Goal: Task Accomplishment & Management: Manage account settings

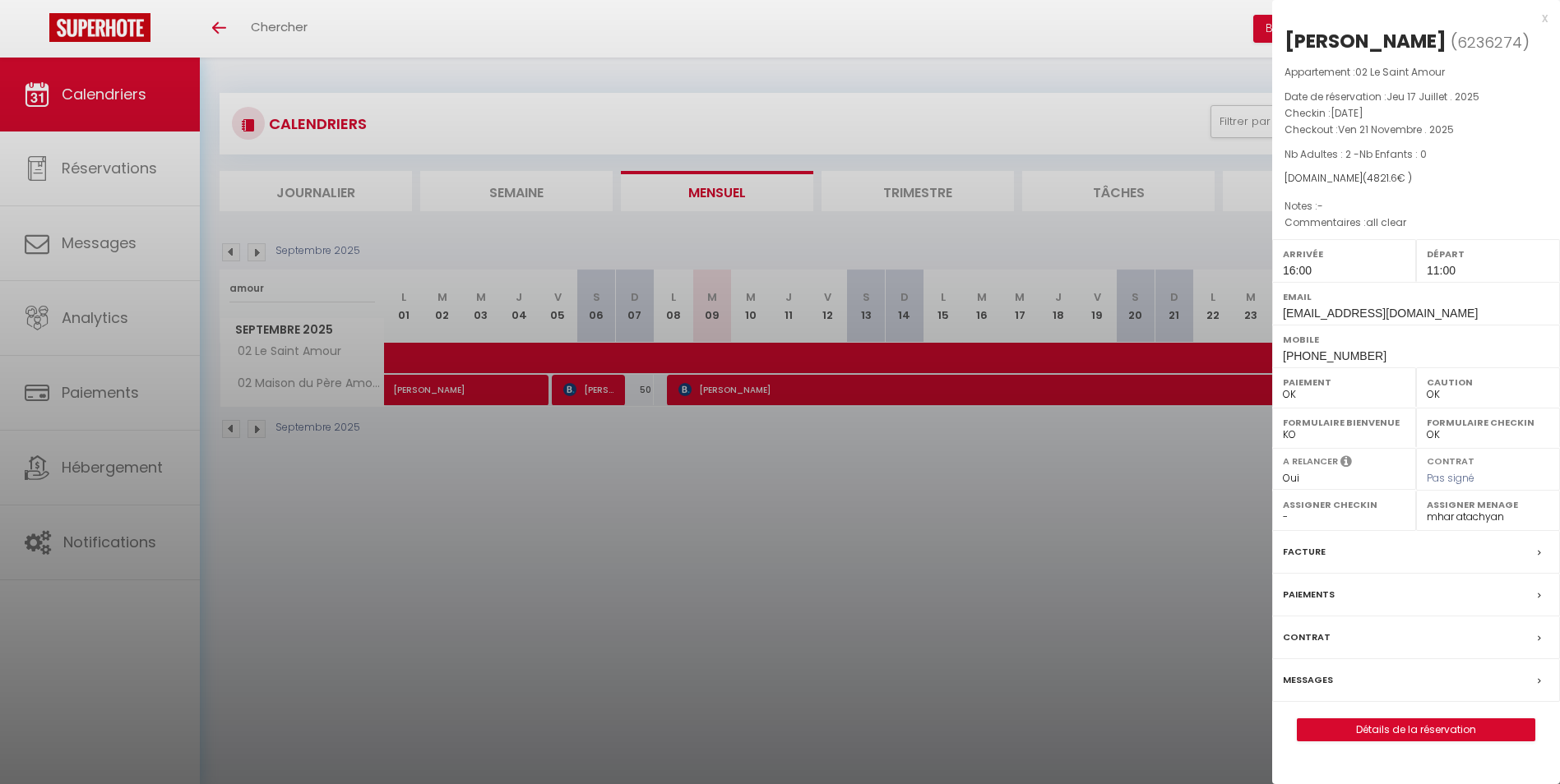
select select "0"
select select "7331"
click at [699, 633] on div at bounding box center [780, 392] width 1560 height 784
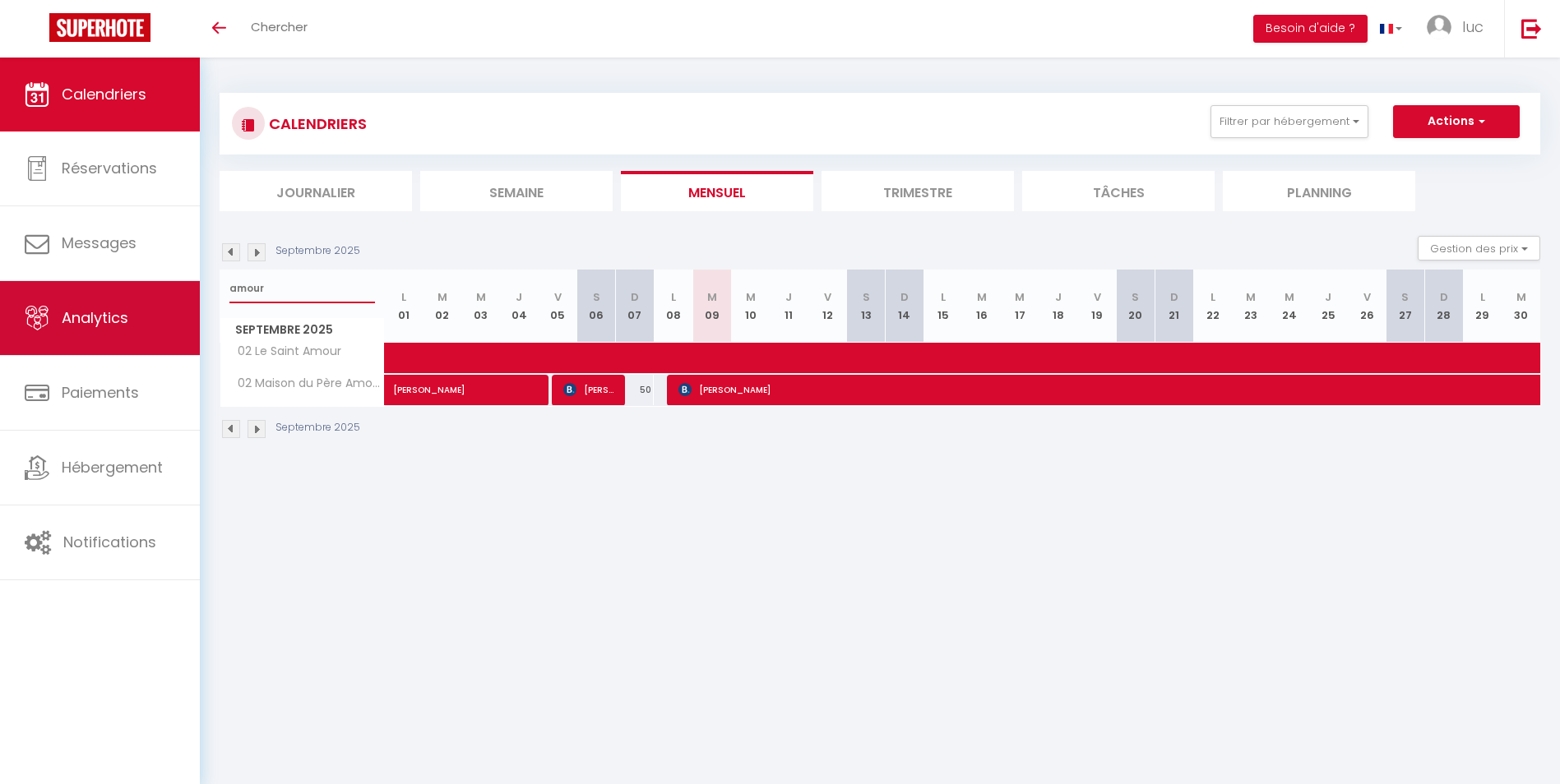
drag, startPoint x: 299, startPoint y: 294, endPoint x: 175, endPoint y: 287, distance: 124.2
click at [169, 287] on div "🟢 Des questions ou besoin d'assistance pour la migration AirBnB? Connectez-vous…" at bounding box center [780, 266] width 1560 height 418
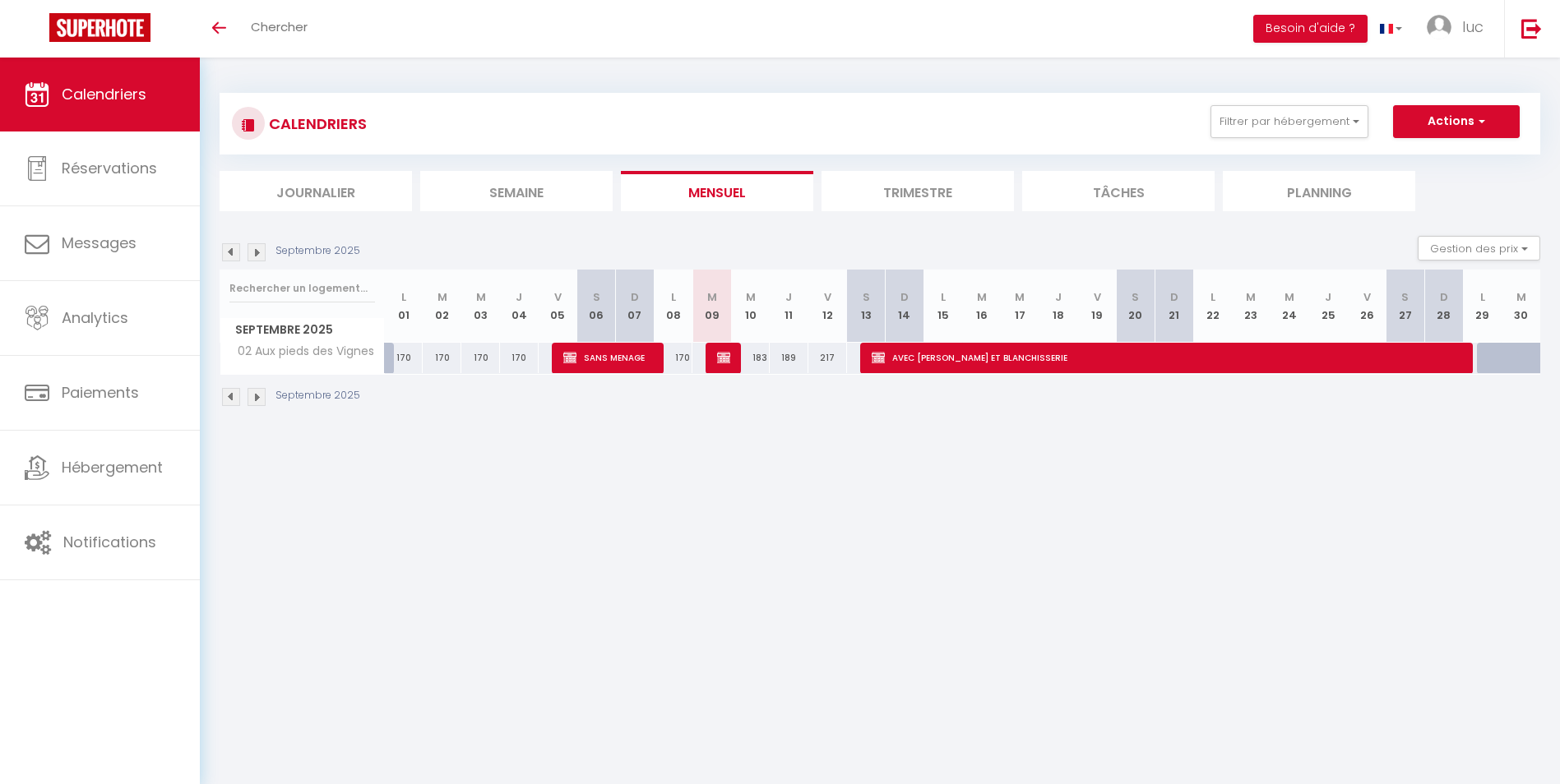
click at [752, 162] on div "CALENDRIERS Filtrer par hébergement Secteur Annecy 39 Studio Alpin 39 La Parmel…" at bounding box center [879, 152] width 1320 height 119
click at [753, 187] on li "Mensuel" at bounding box center [717, 191] width 193 height 40
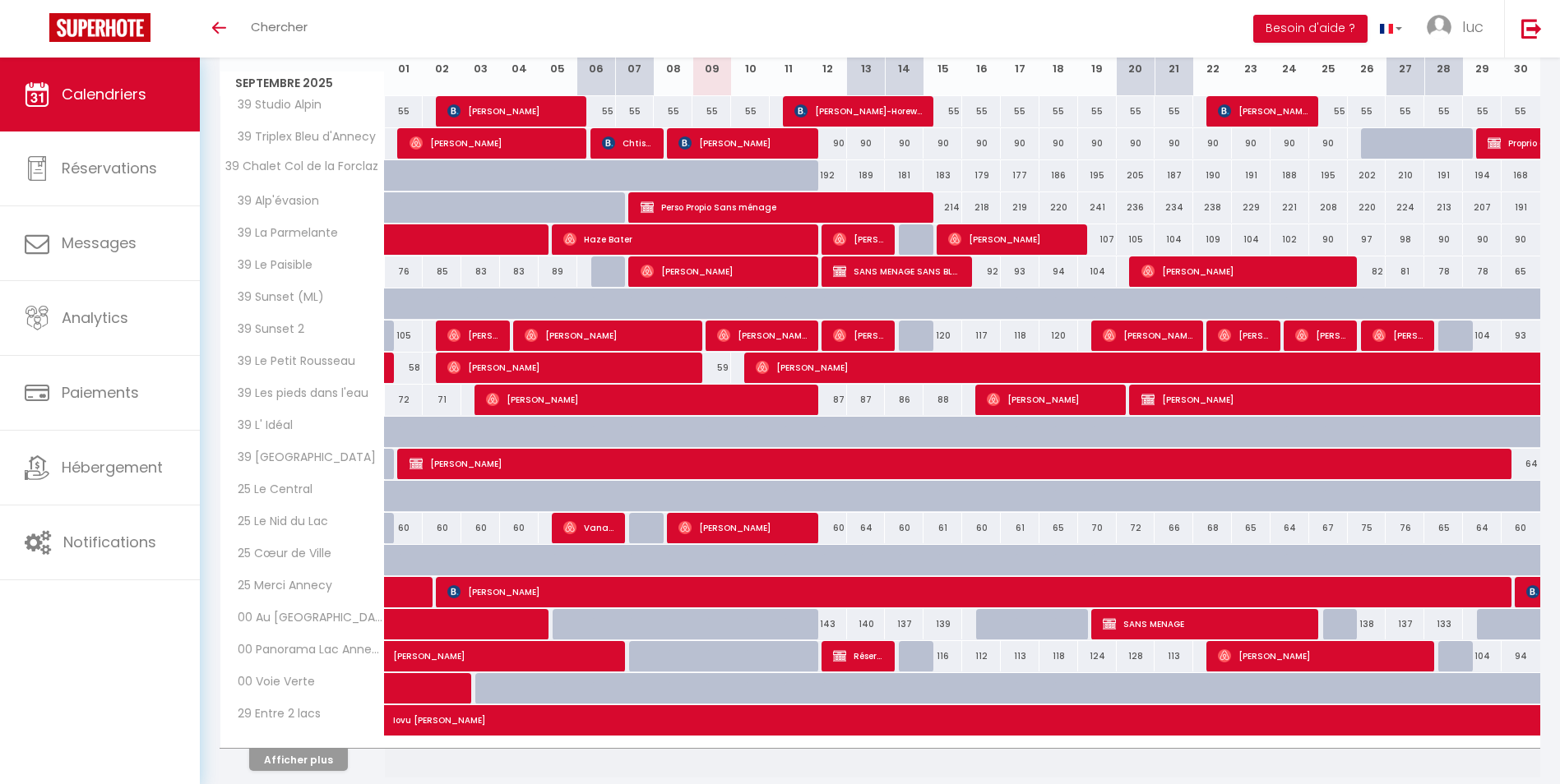
scroll to position [308, 0]
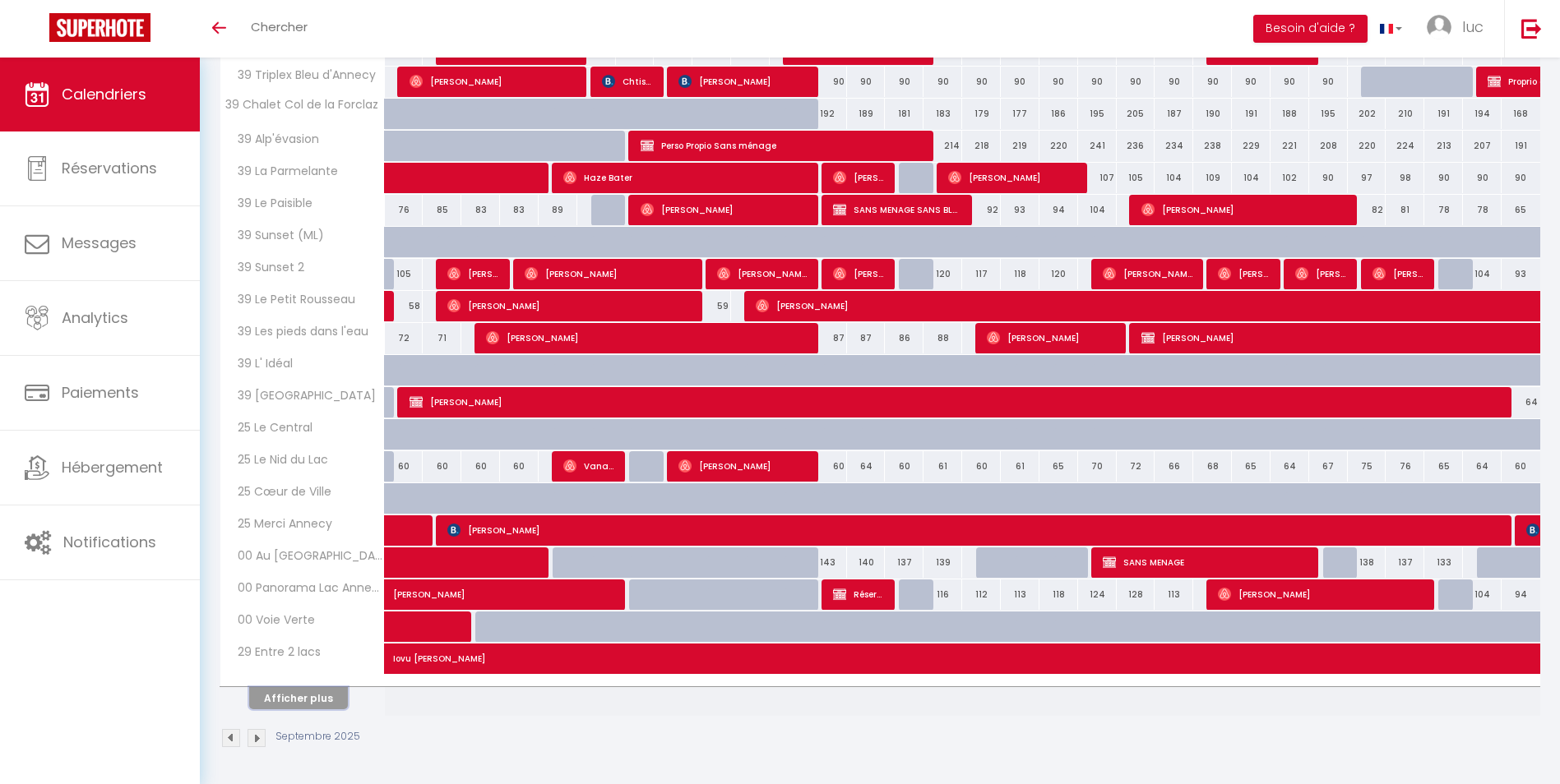
click at [280, 701] on button "Afficher plus" at bounding box center [298, 698] width 99 height 22
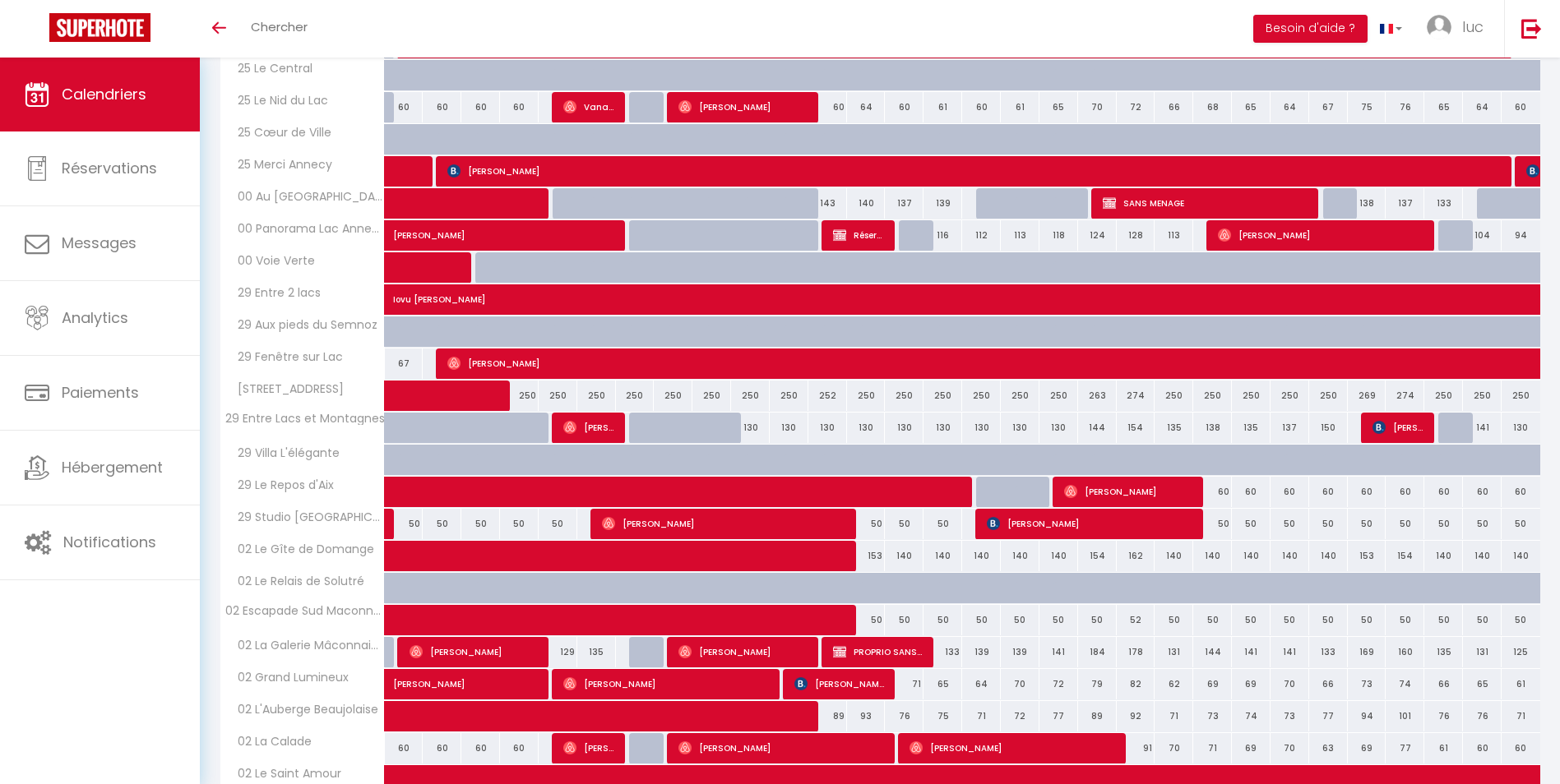
scroll to position [801, 0]
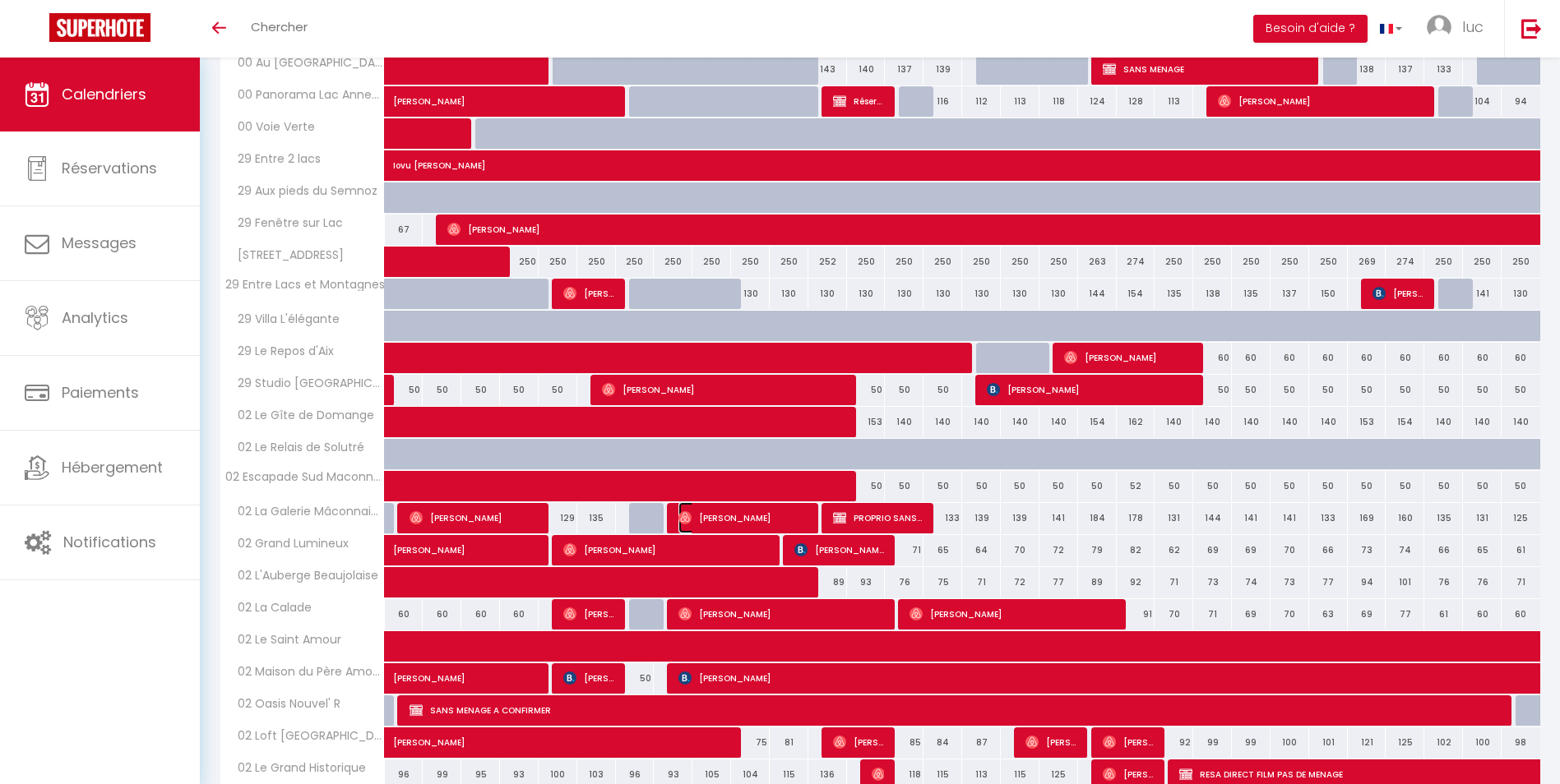
click at [715, 512] on span "[PERSON_NAME]" at bounding box center [743, 517] width 129 height 31
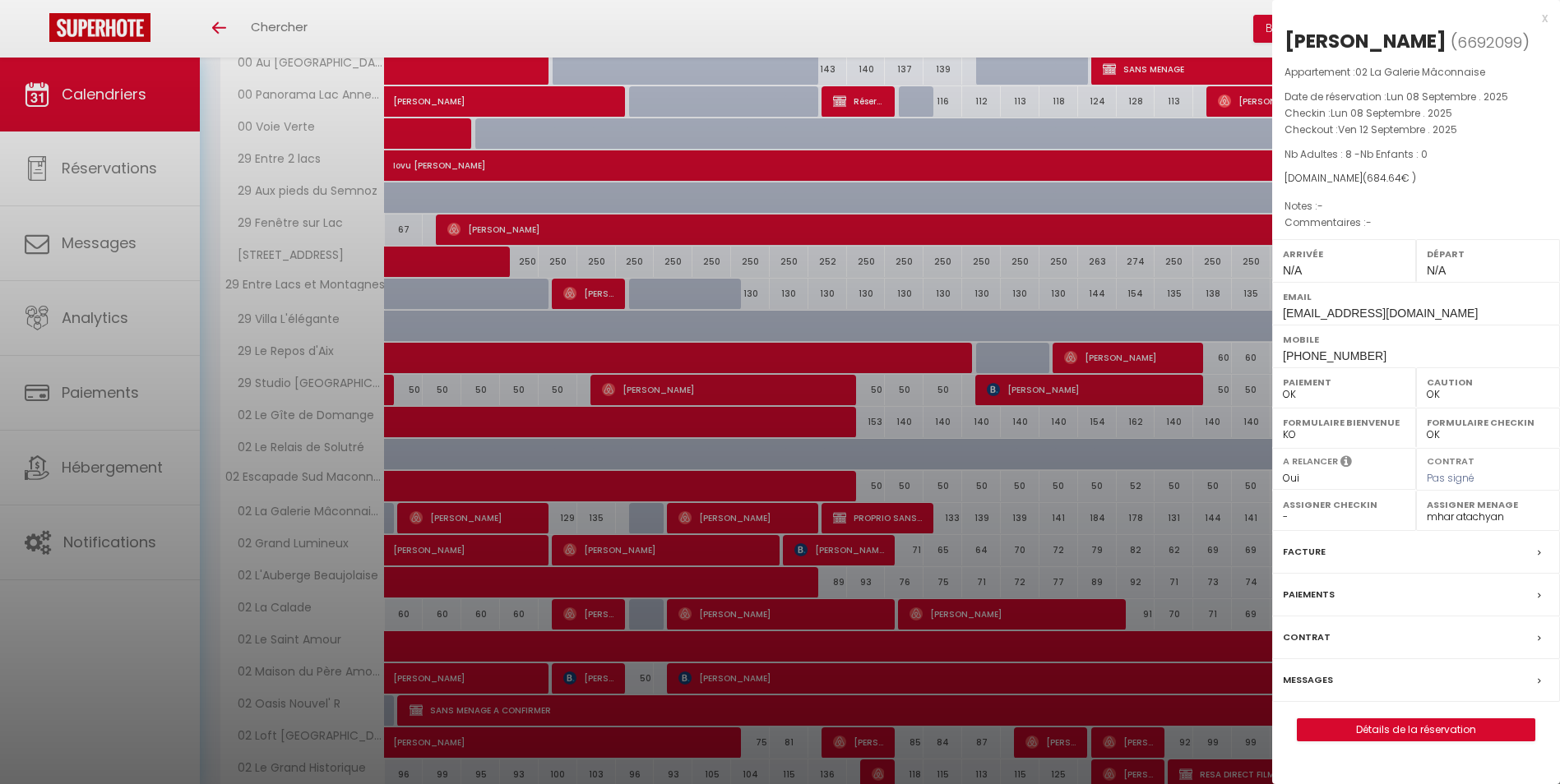
click at [715, 512] on div at bounding box center [780, 392] width 1560 height 784
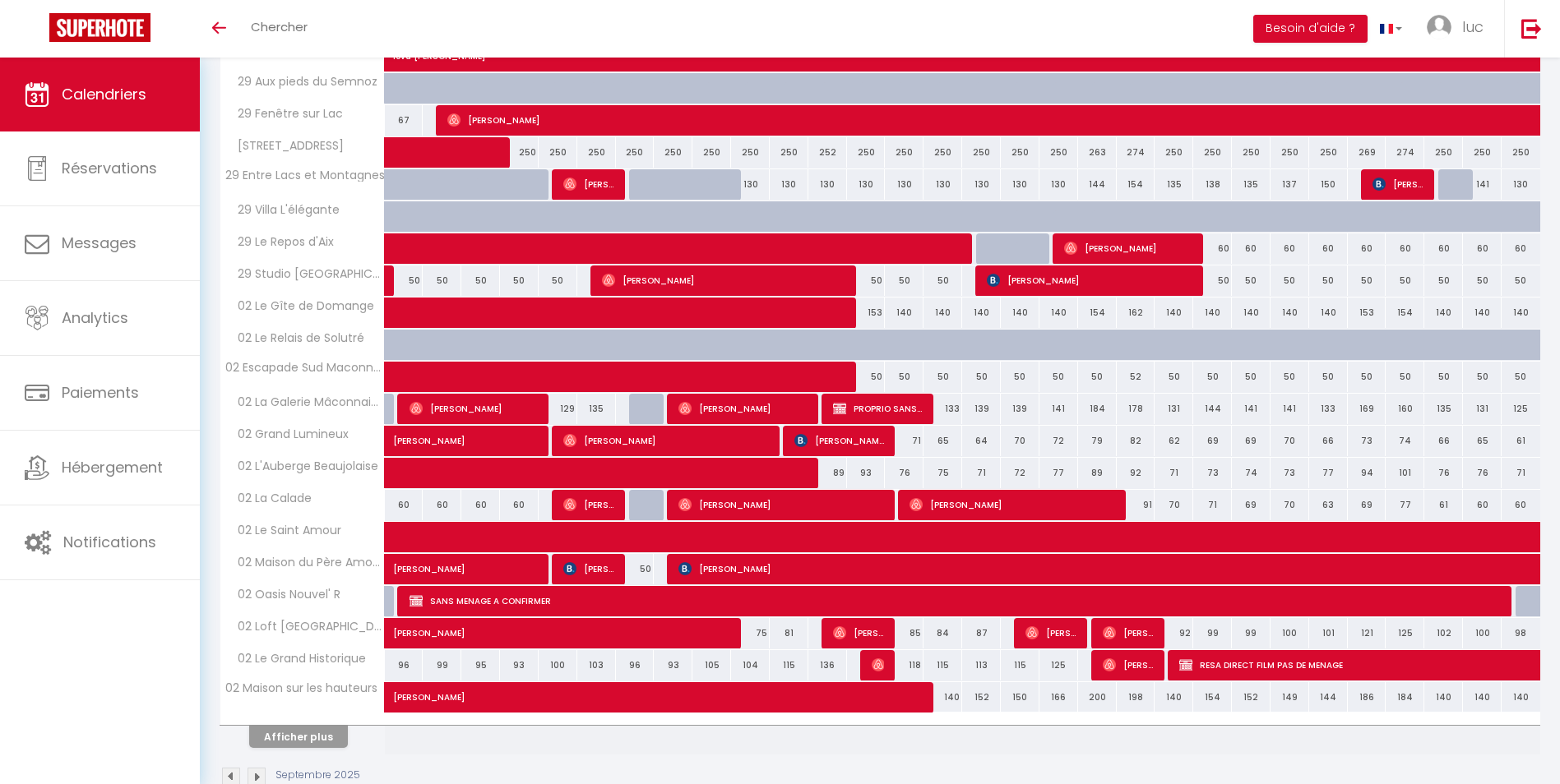
scroll to position [950, 0]
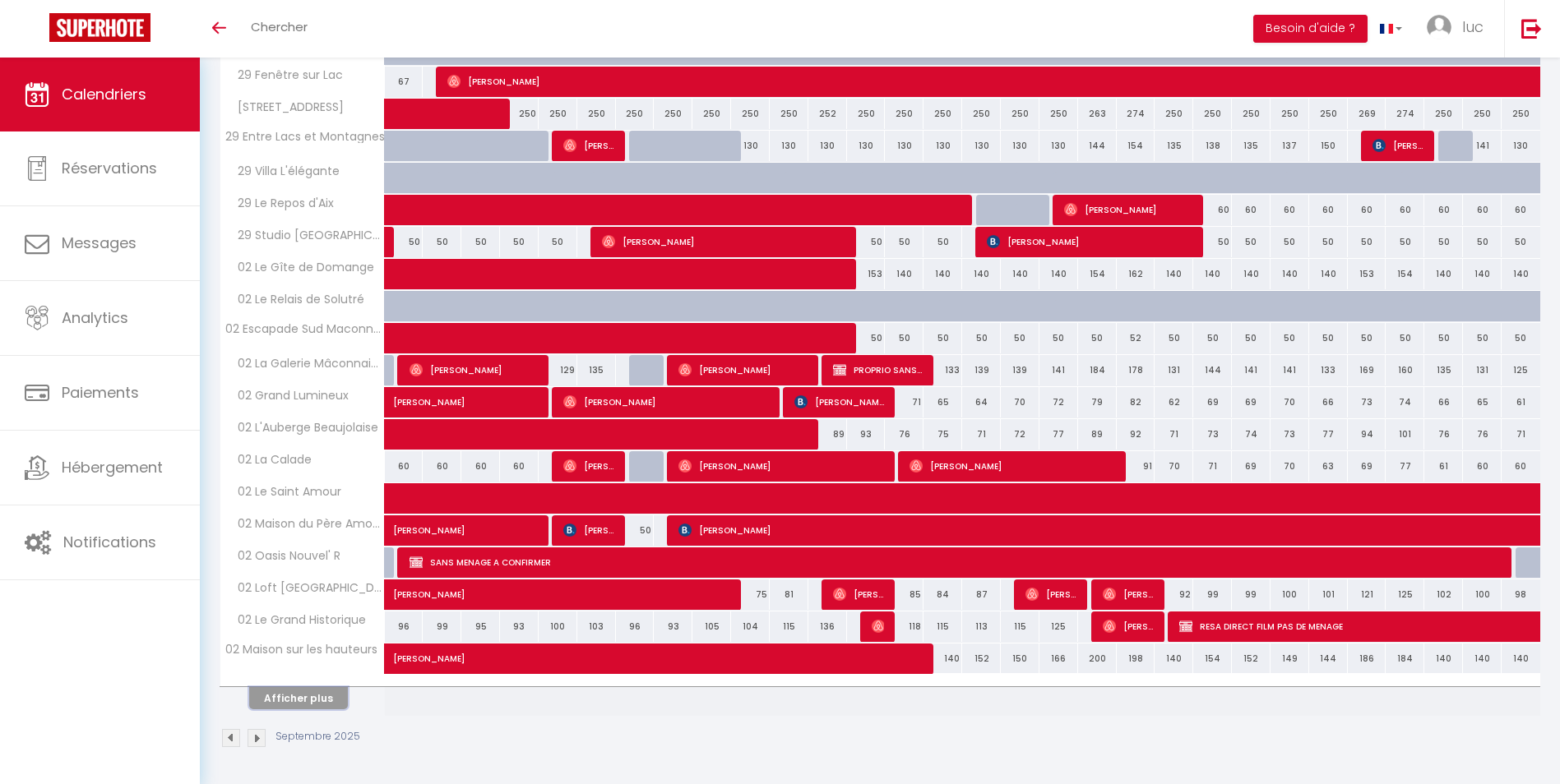
drag, startPoint x: 329, startPoint y: 707, endPoint x: 734, endPoint y: 663, distance: 407.4
click at [329, 707] on button "Afficher plus" at bounding box center [298, 698] width 99 height 22
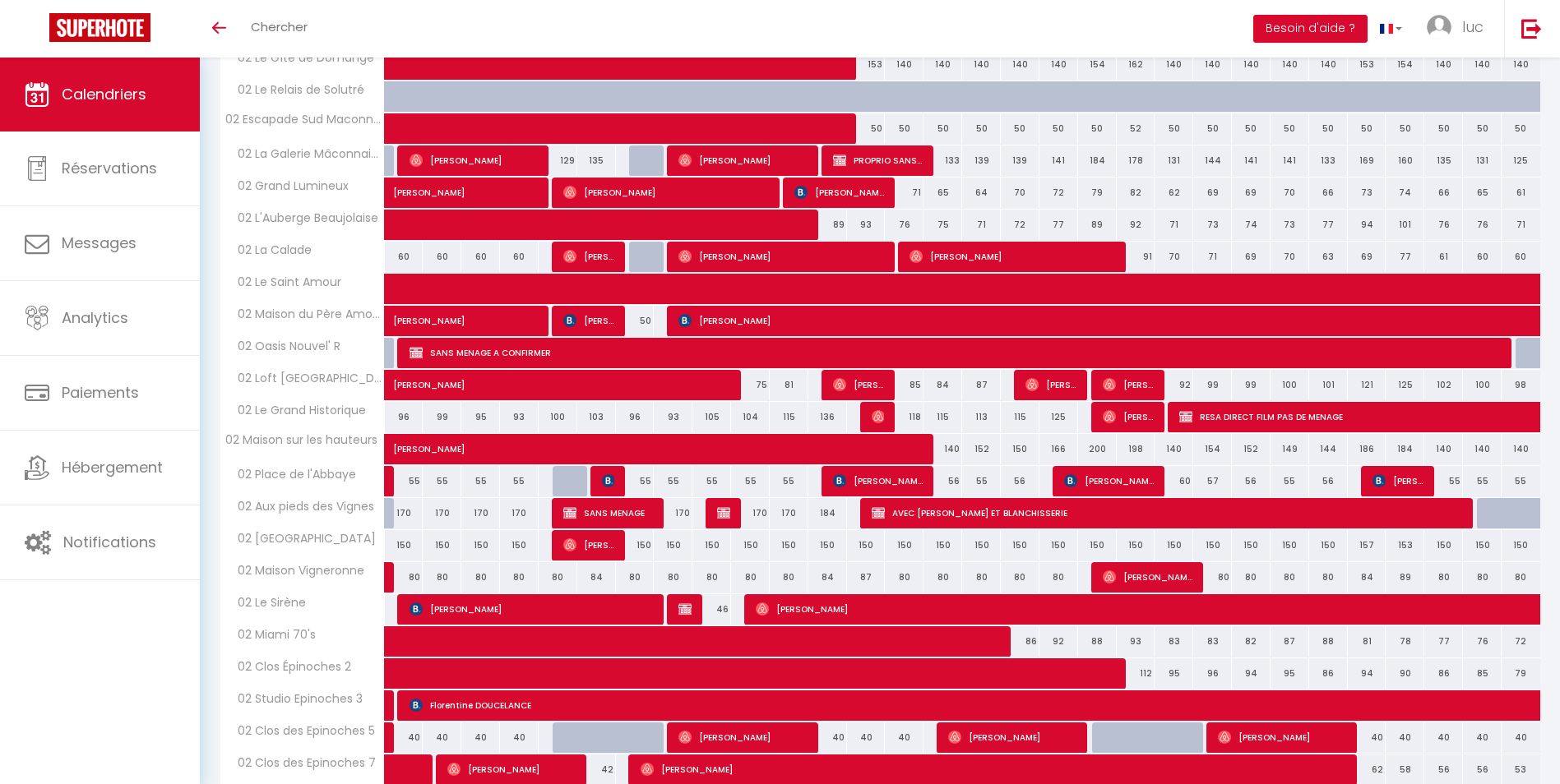
scroll to position [1278, 0]
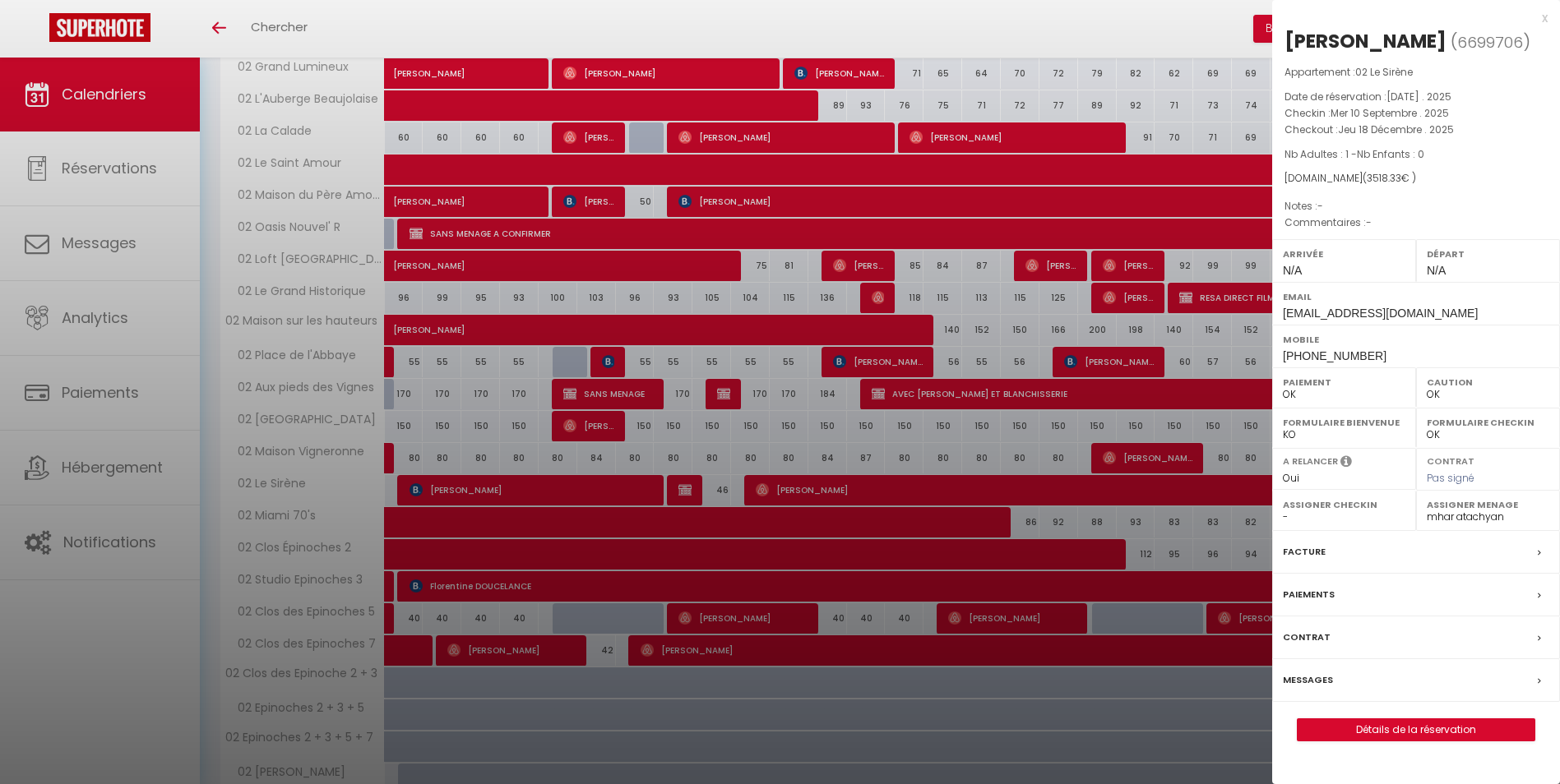
click at [702, 492] on div at bounding box center [780, 392] width 1560 height 784
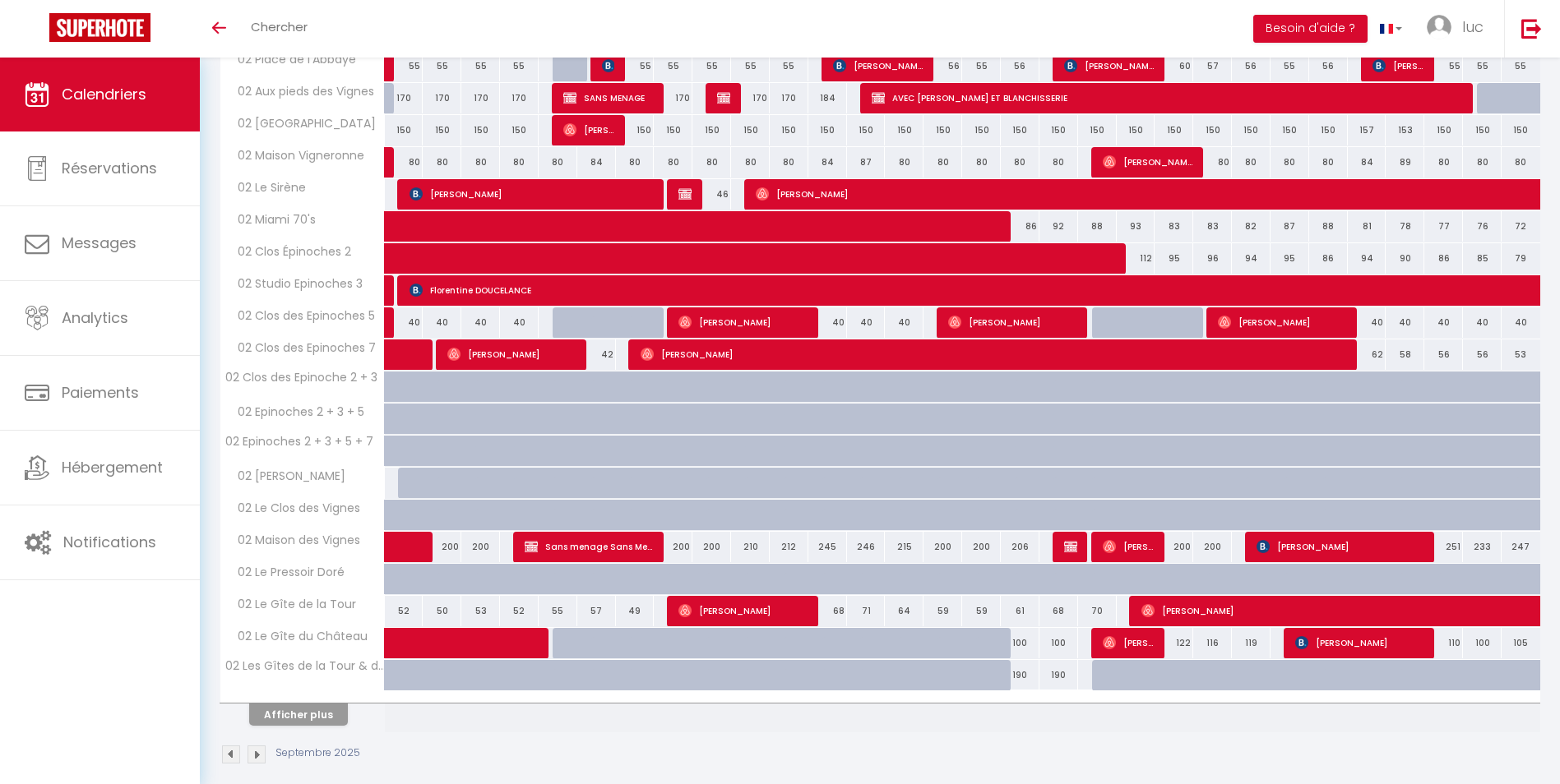
scroll to position [1590, 0]
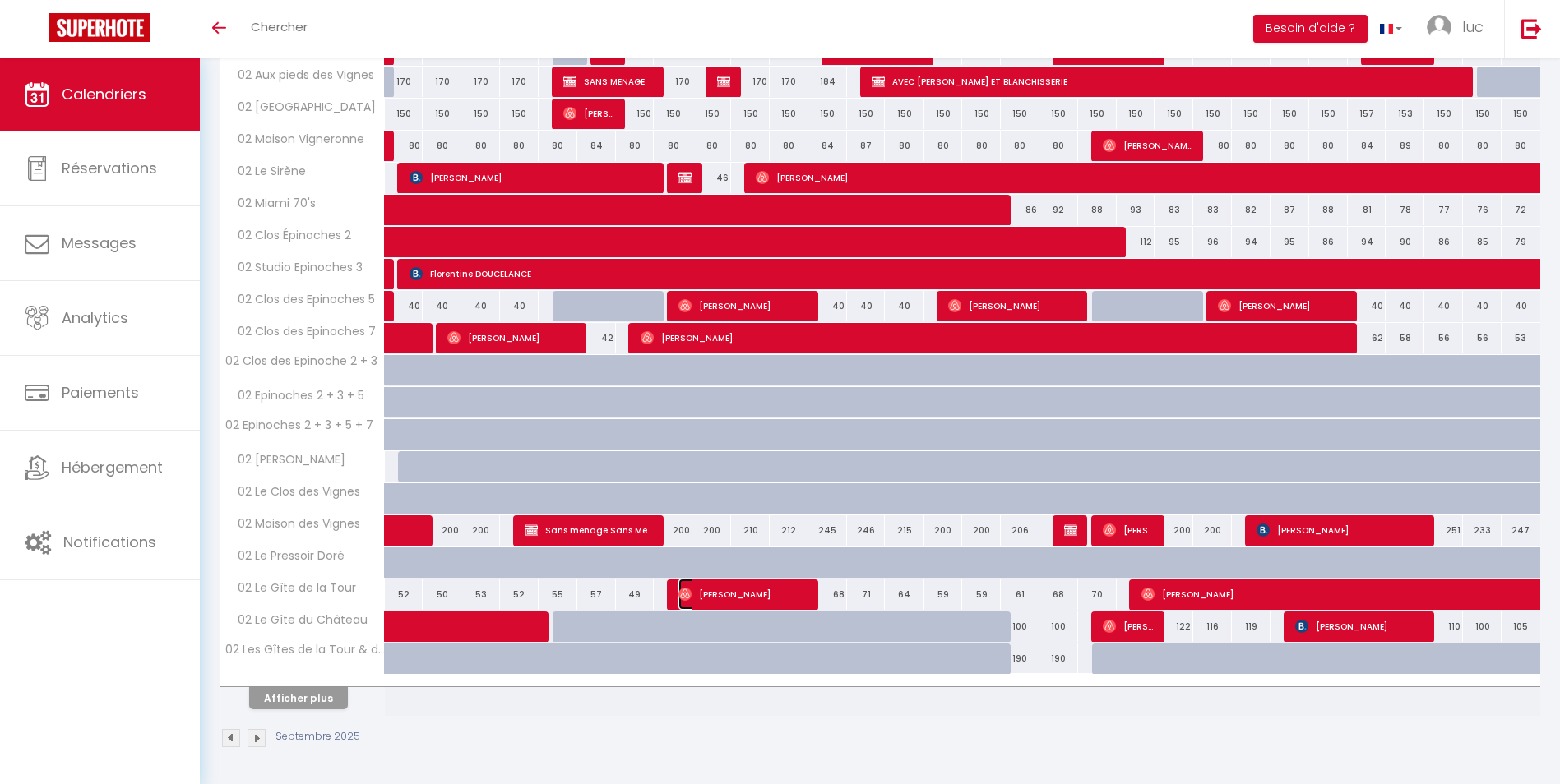
click at [726, 590] on span "[PERSON_NAME]" at bounding box center [743, 593] width 129 height 31
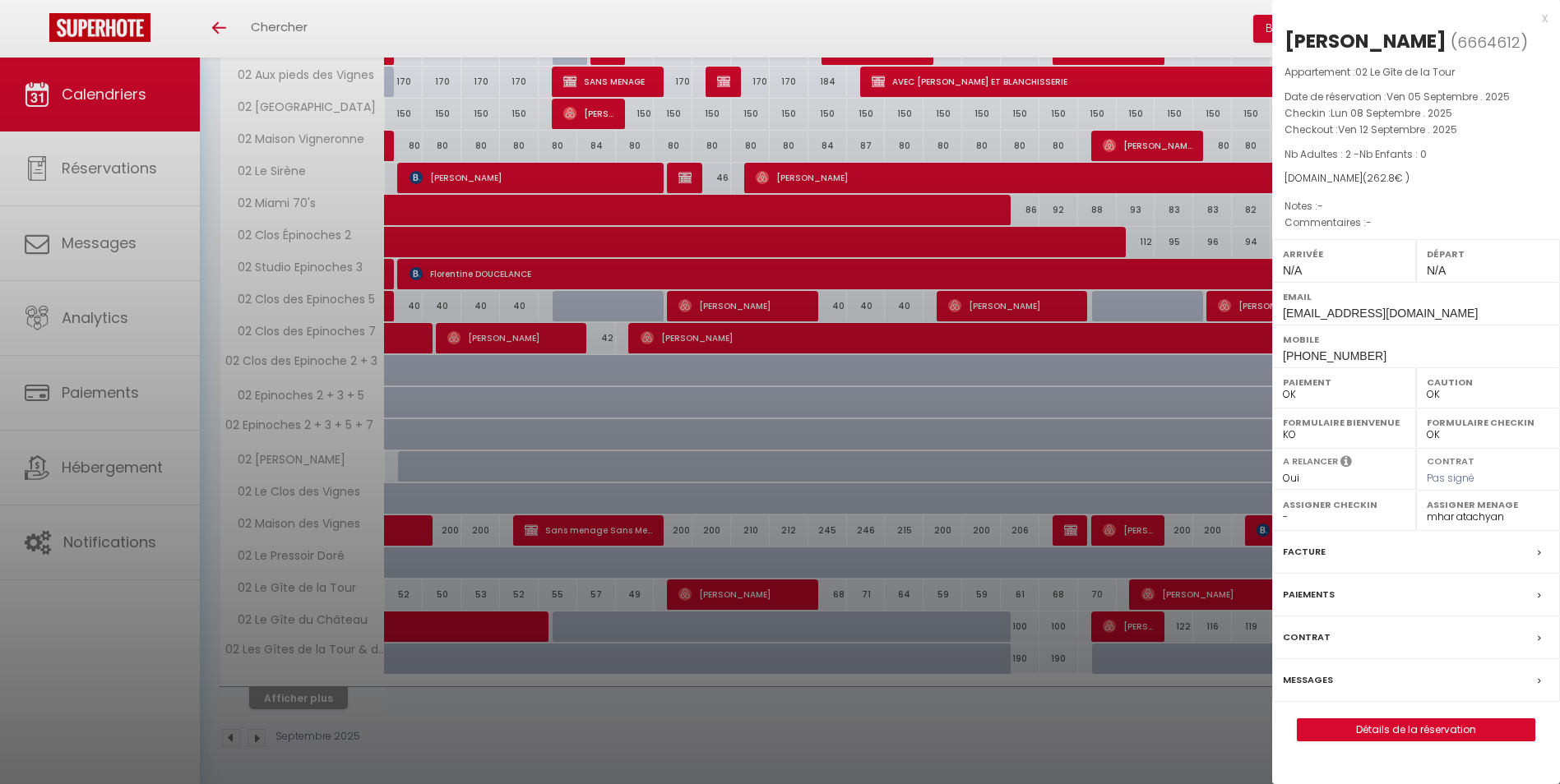
click at [726, 590] on div at bounding box center [780, 392] width 1560 height 784
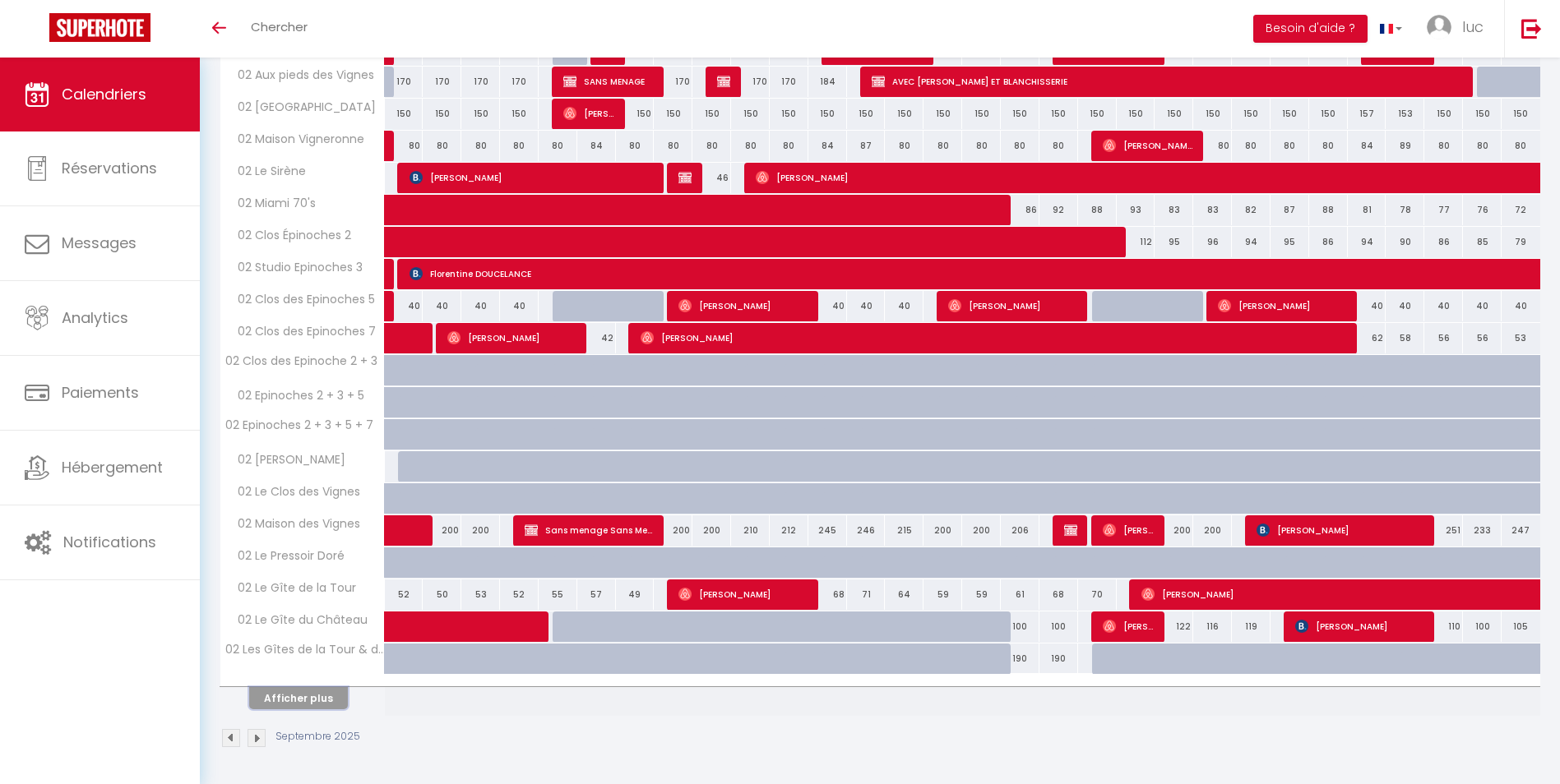
click at [291, 699] on button "Afficher plus" at bounding box center [298, 698] width 99 height 22
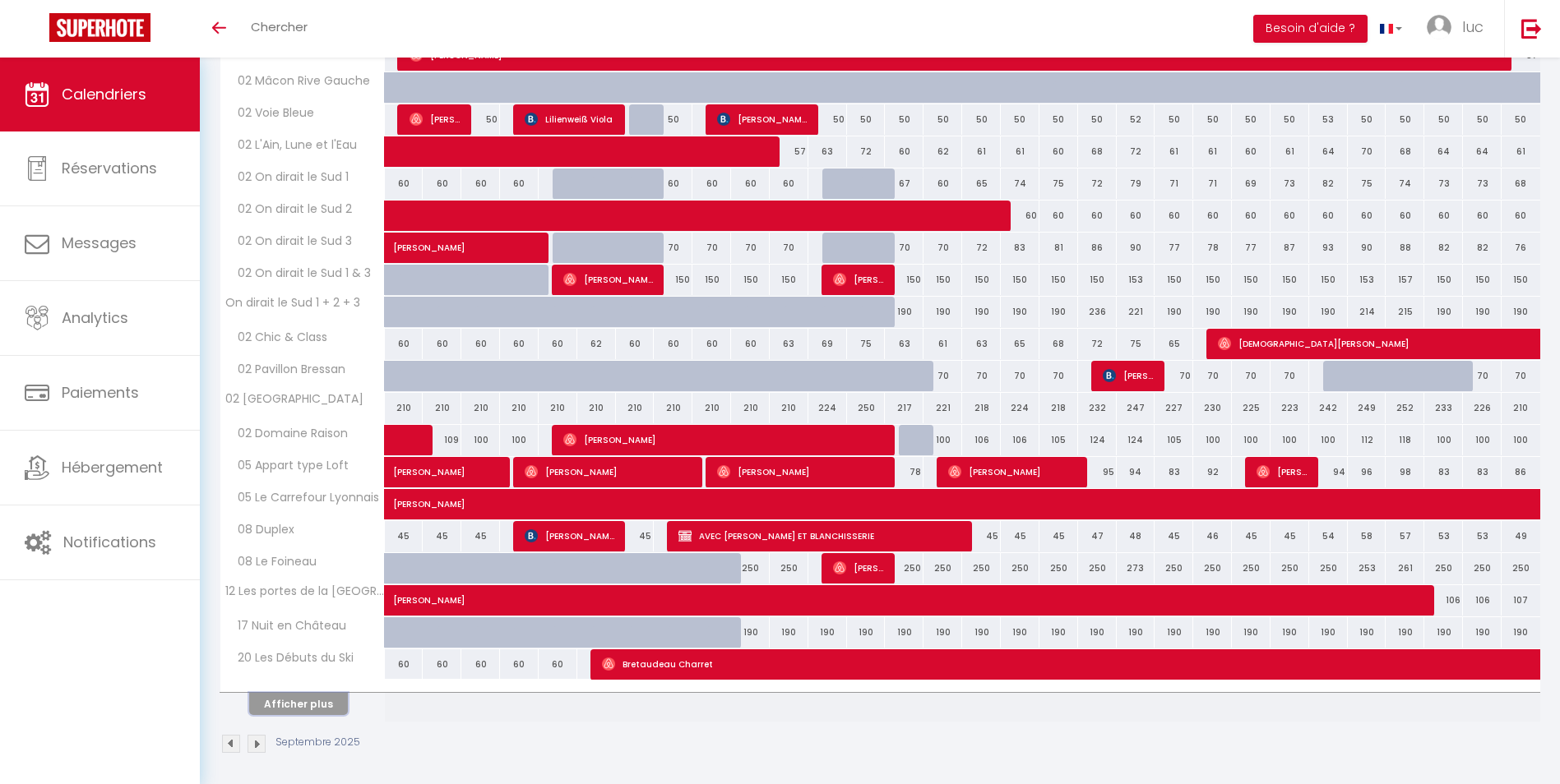
scroll to position [2231, 0]
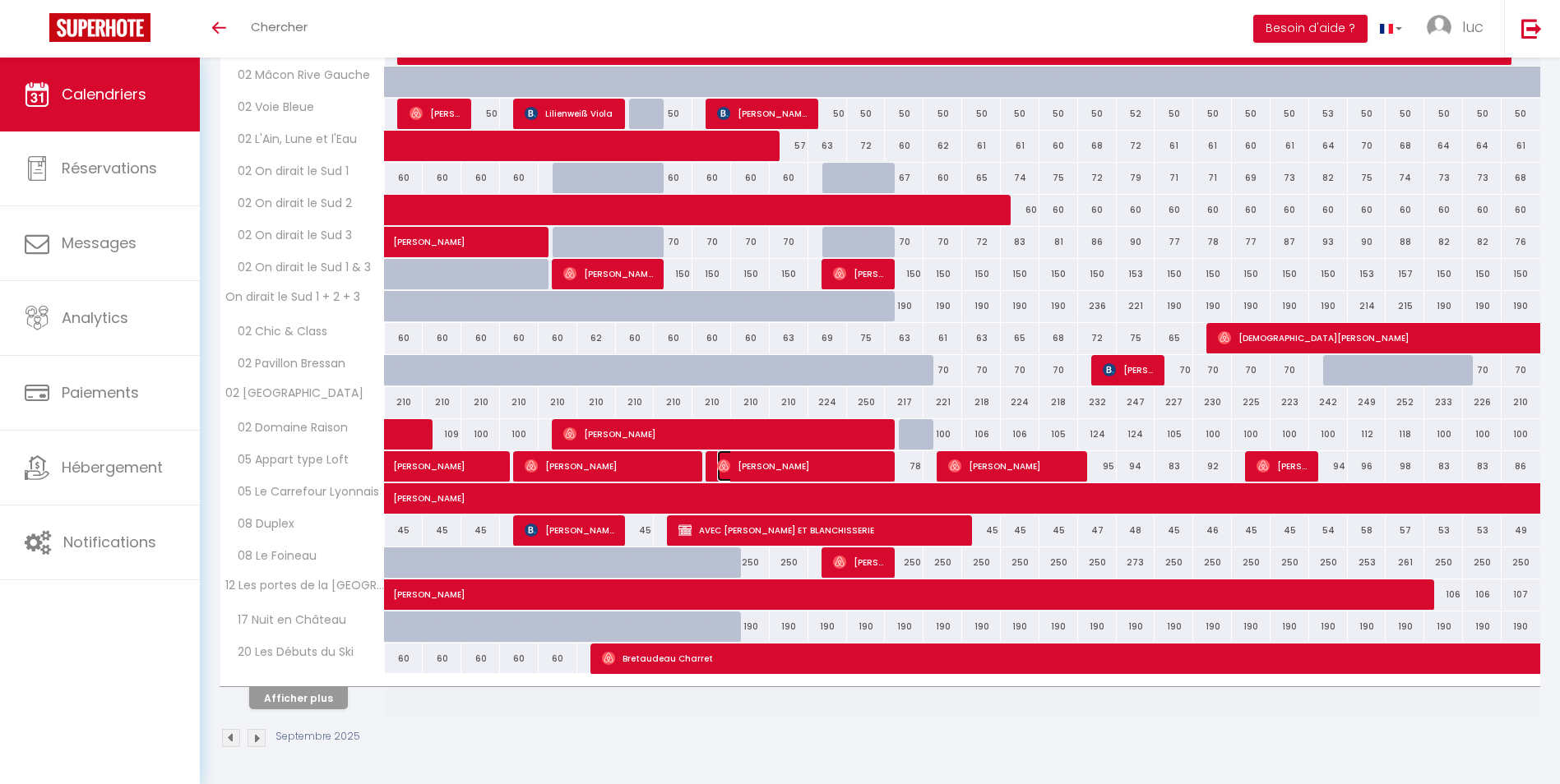
click at [744, 462] on span "[PERSON_NAME]" at bounding box center [800, 466] width 168 height 31
select select "11263"
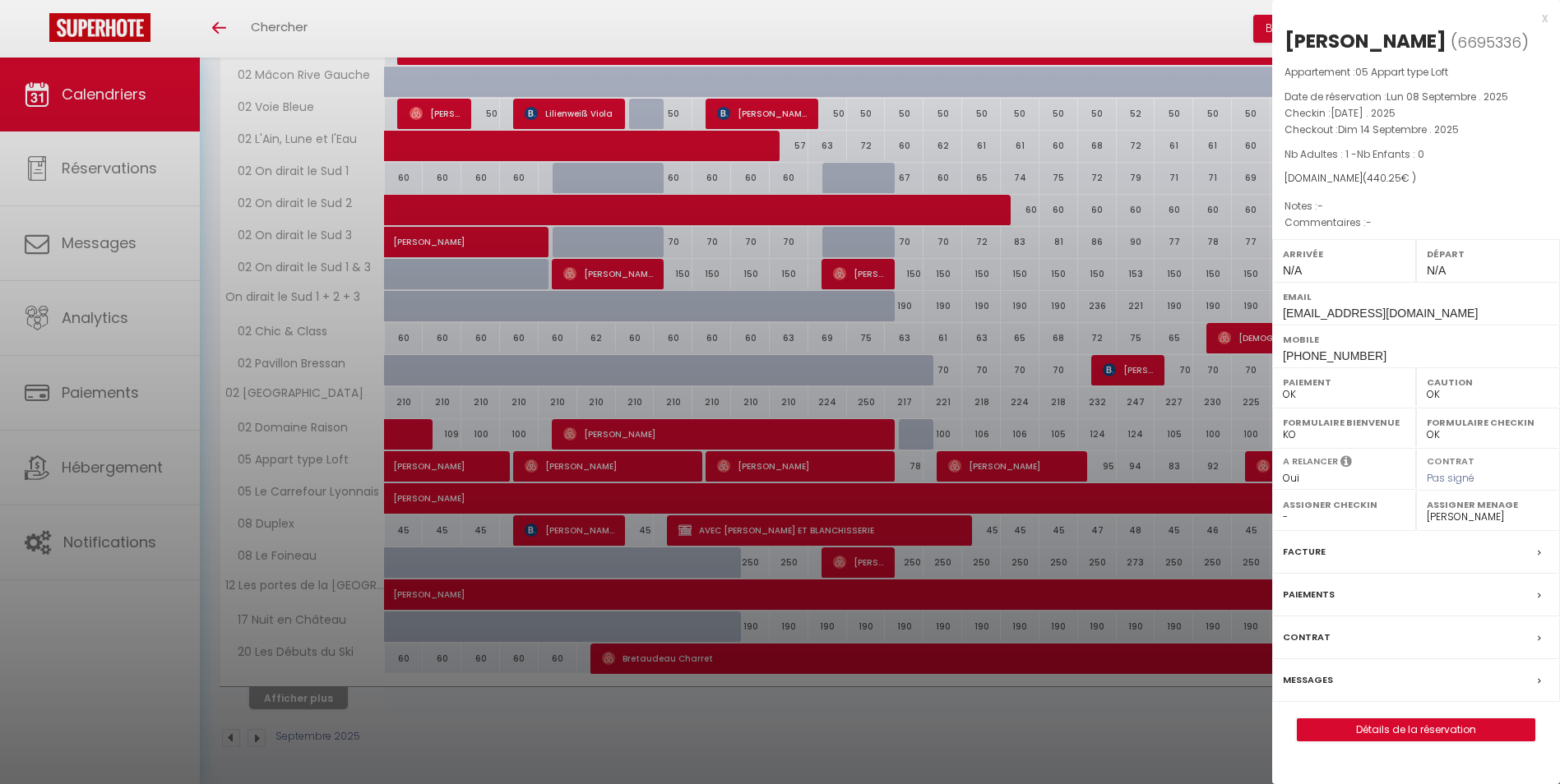
drag, startPoint x: 731, startPoint y: 465, endPoint x: 17, endPoint y: 365, distance: 721.0
click at [730, 466] on div at bounding box center [780, 392] width 1560 height 784
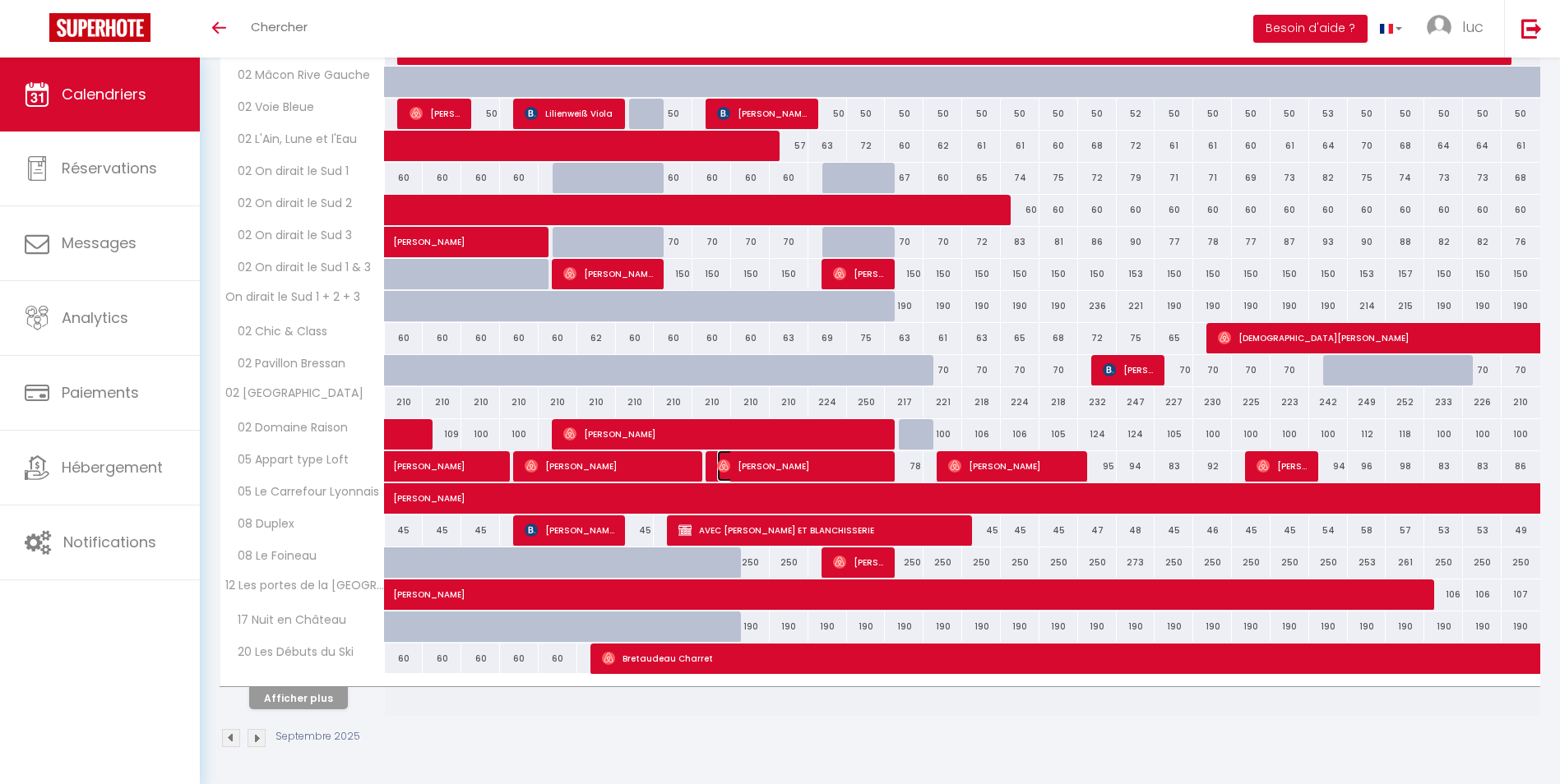
click at [722, 466] on img at bounding box center [723, 466] width 13 height 13
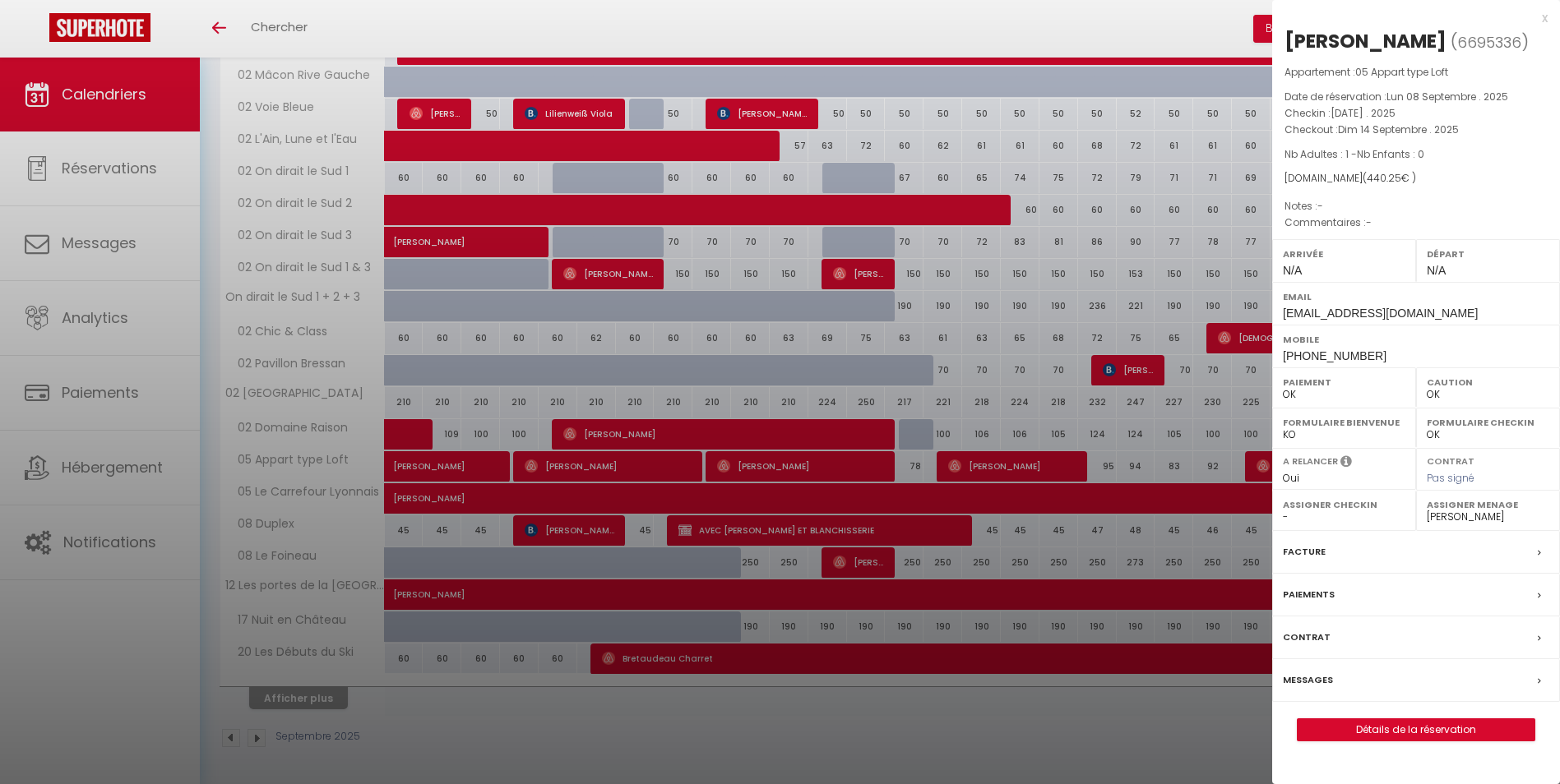
click at [657, 471] on div at bounding box center [780, 392] width 1560 height 784
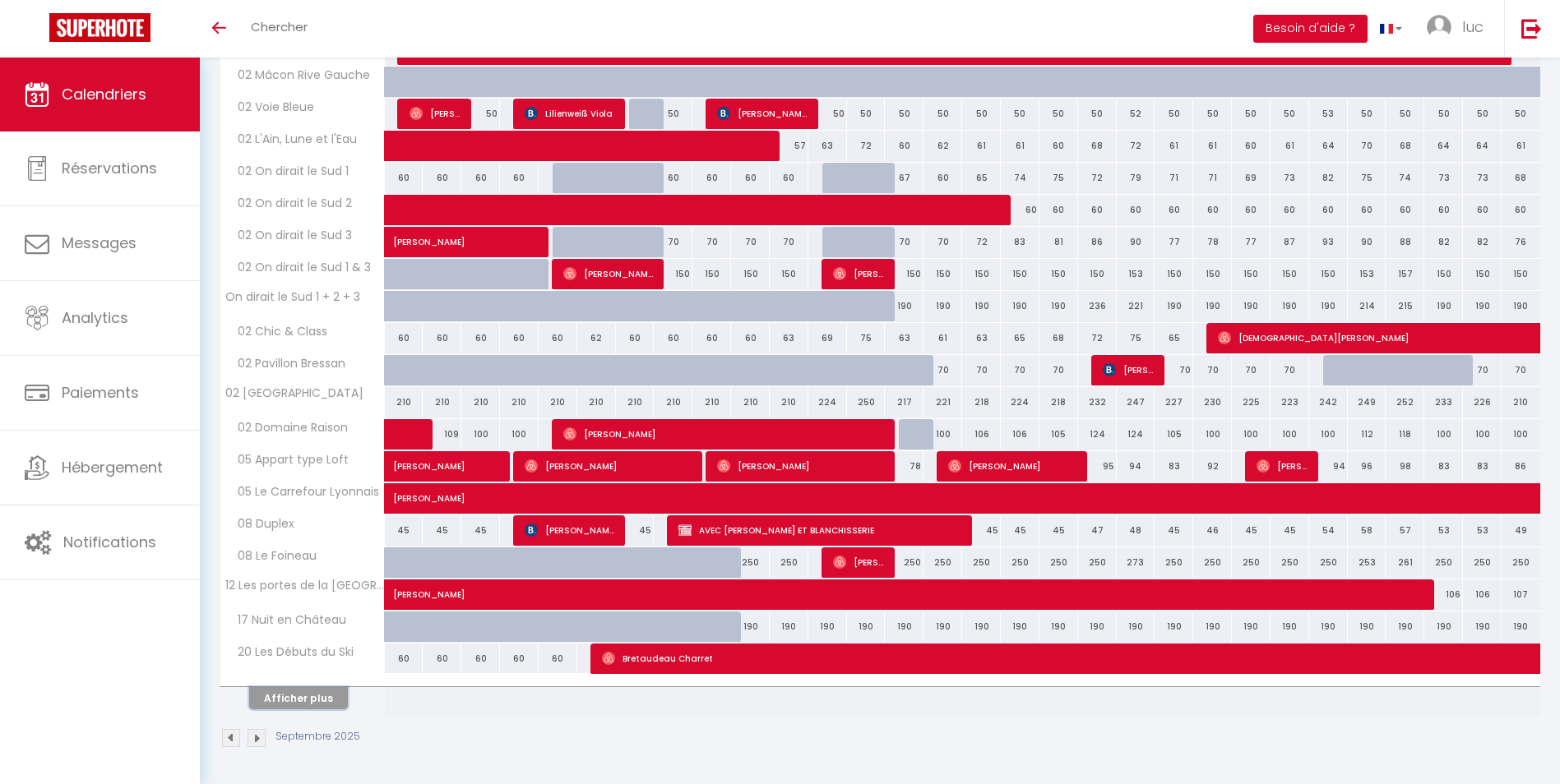
click at [291, 705] on button "Afficher plus" at bounding box center [298, 698] width 99 height 22
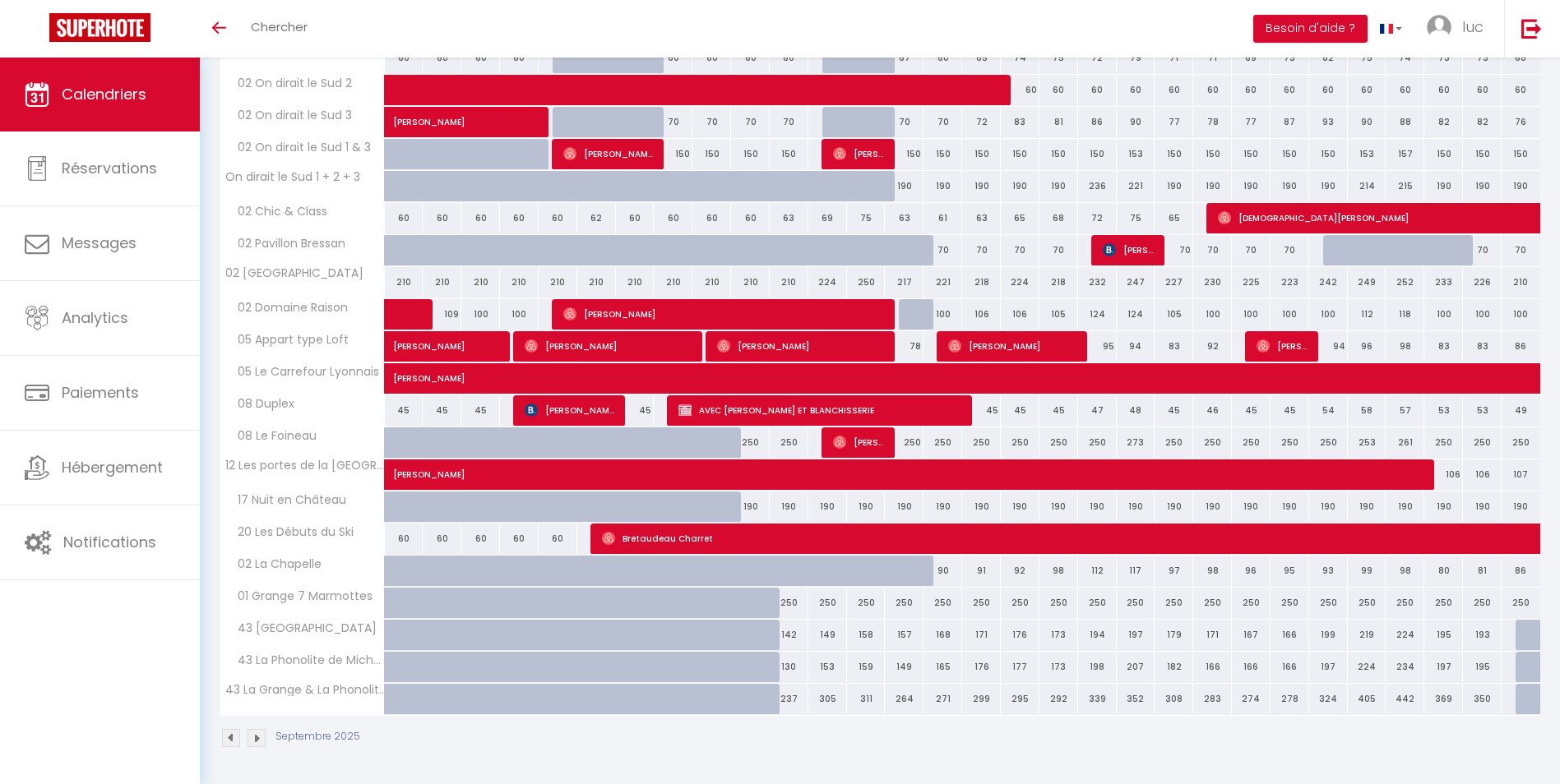
scroll to position [2269, 0]
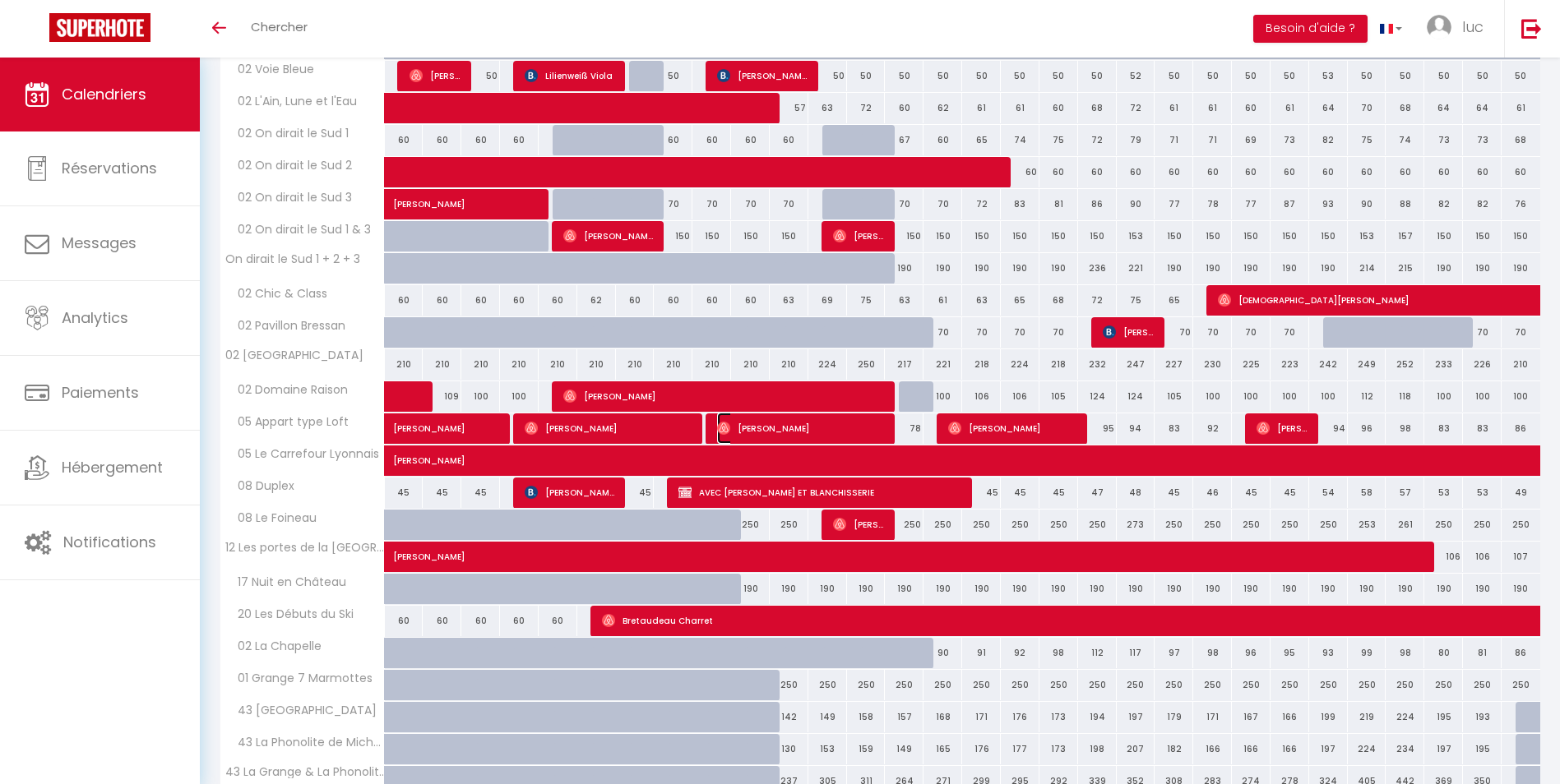
click at [812, 430] on span "[PERSON_NAME]" at bounding box center [800, 428] width 168 height 31
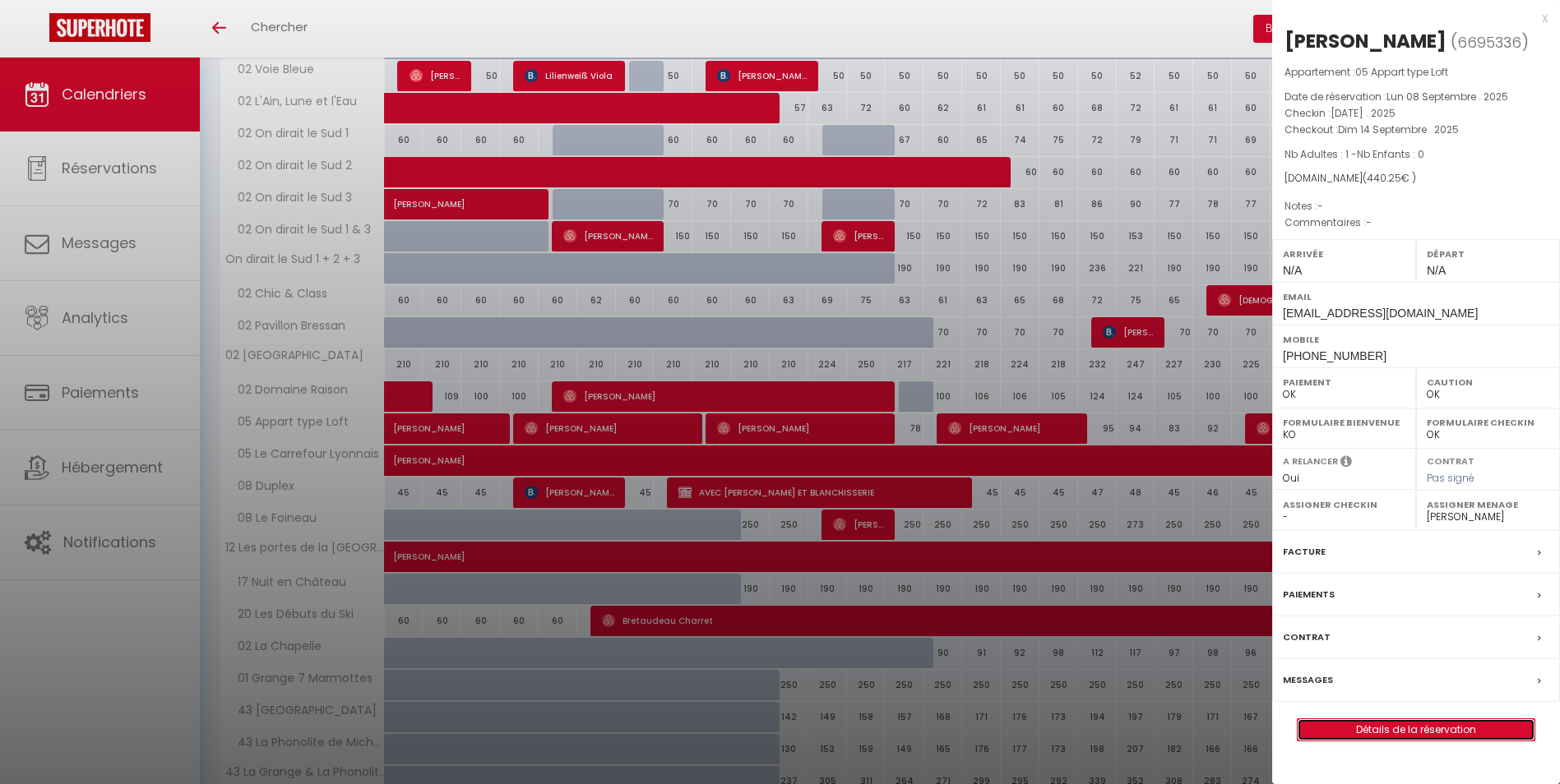
click at [1385, 731] on link "Détails de la réservation" at bounding box center [1415, 729] width 237 height 21
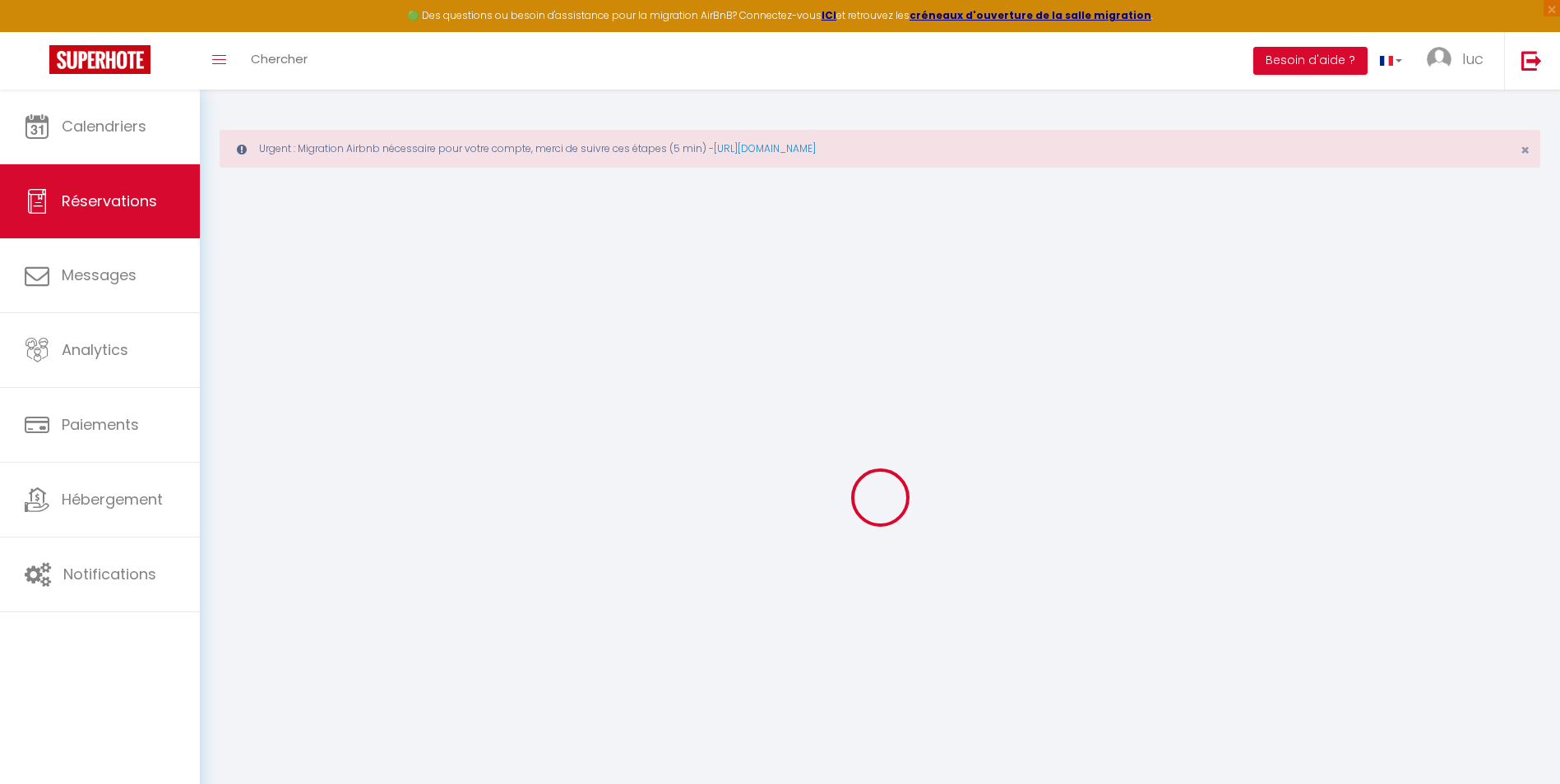
type input "[PERSON_NAME]"
type input "Harti"
type input "[EMAIL_ADDRESS][DOMAIN_NAME]"
type input "[PHONE_NUMBER]"
select select
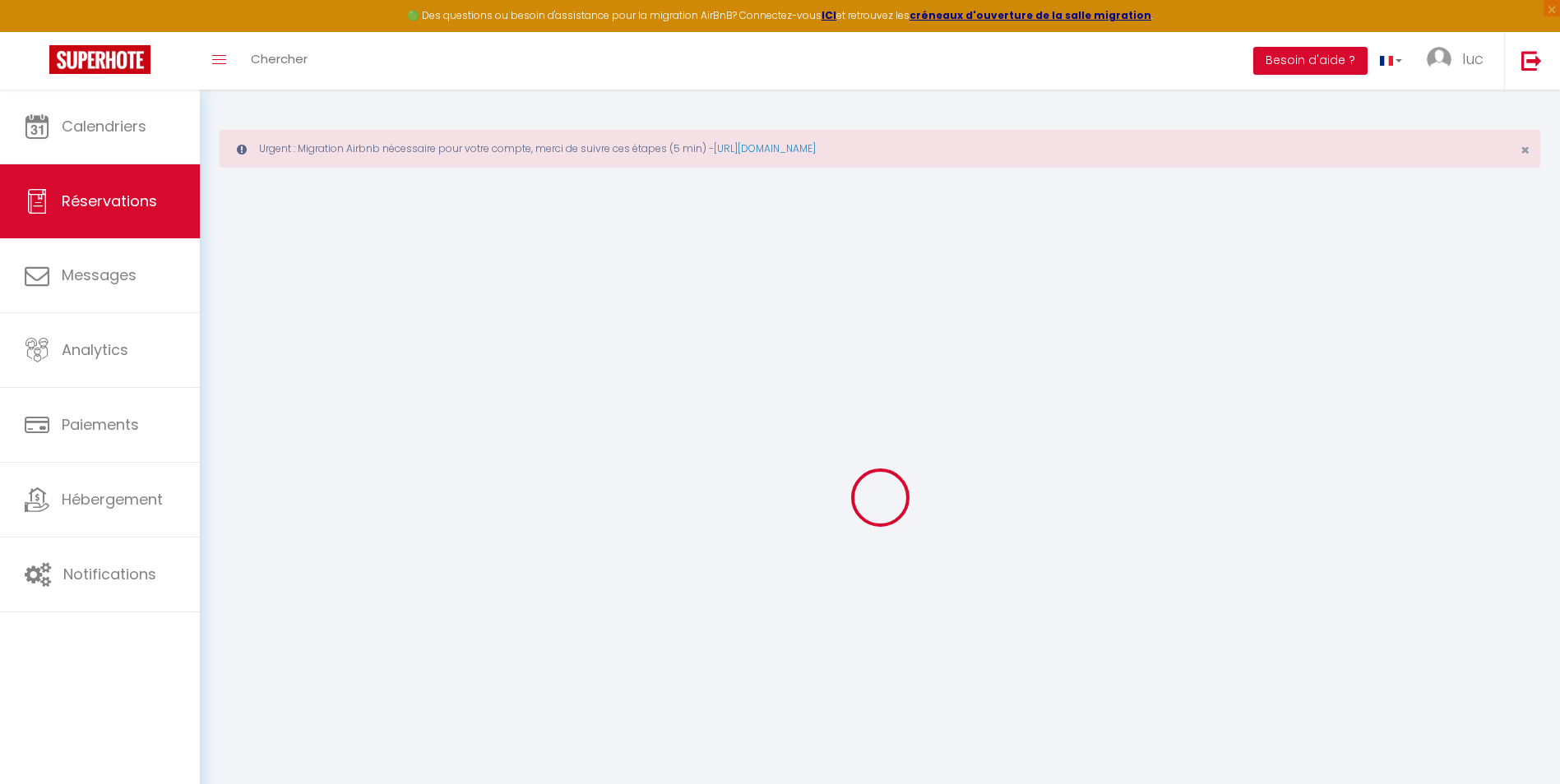
type input "15.55"
select select "26760"
select select "1"
select select
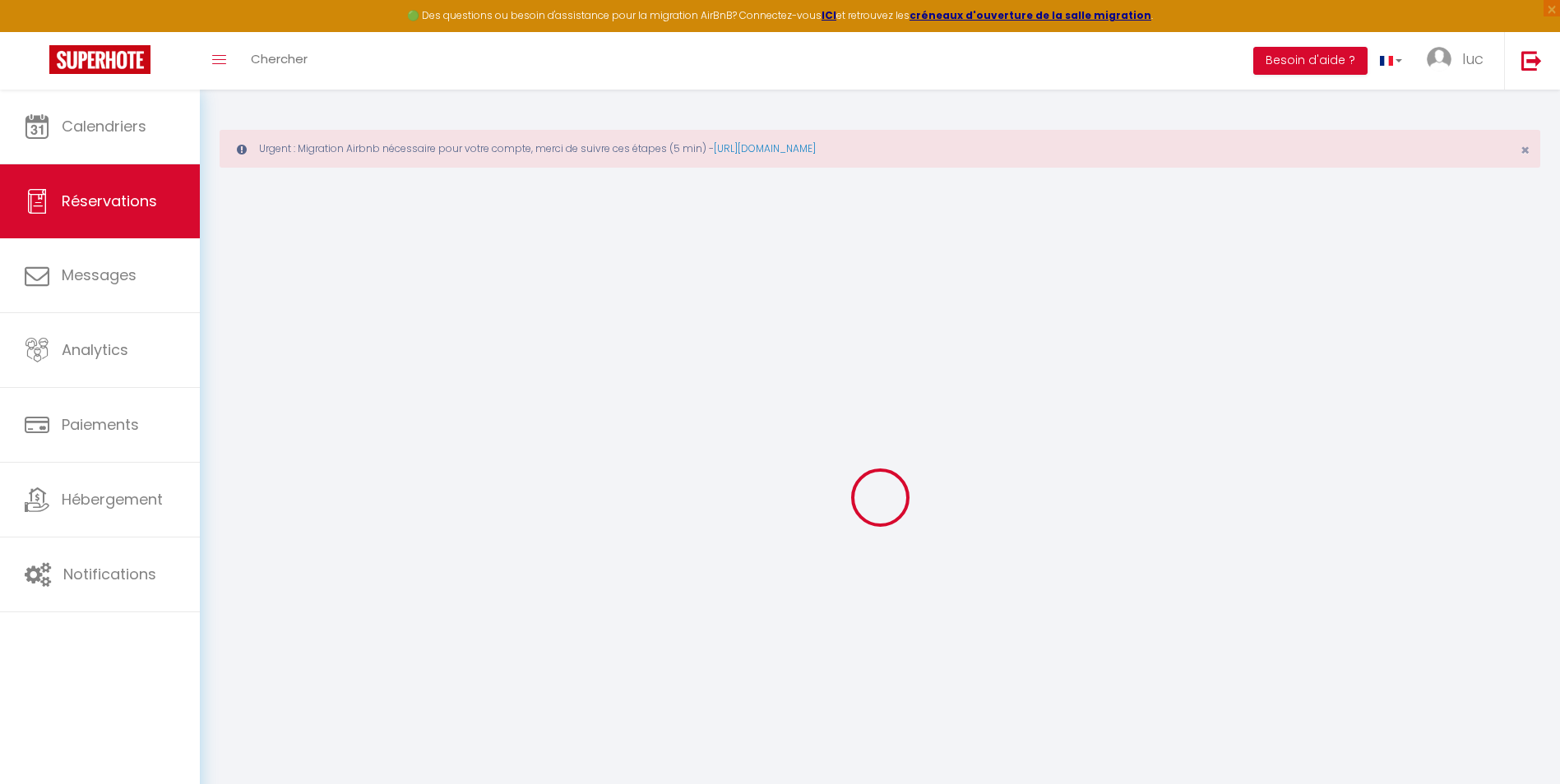
type input "1"
select select "12"
select select
type input "363"
checkbox input "false"
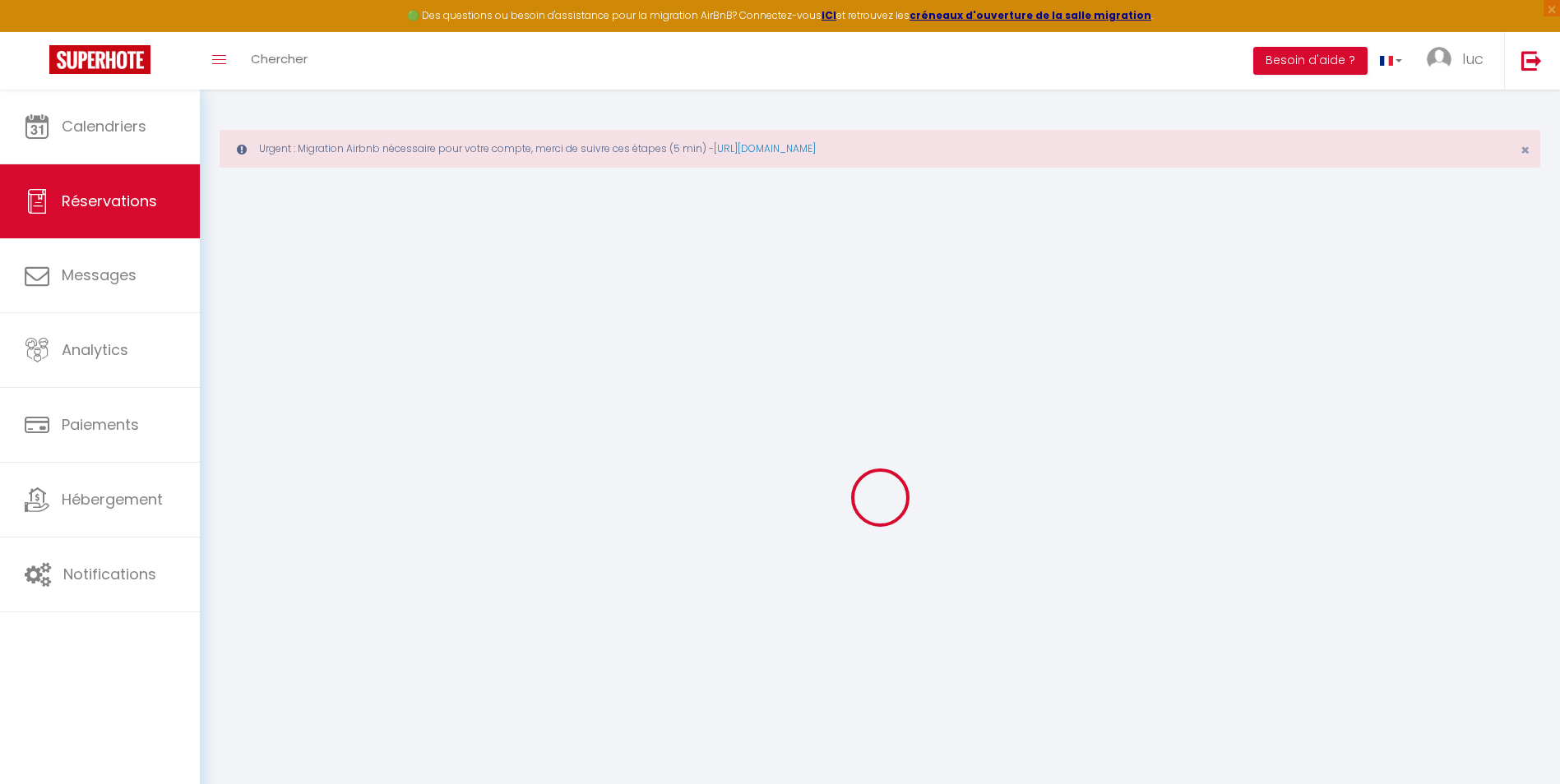
type input "0"
select select "1"
type input "60"
type input "0"
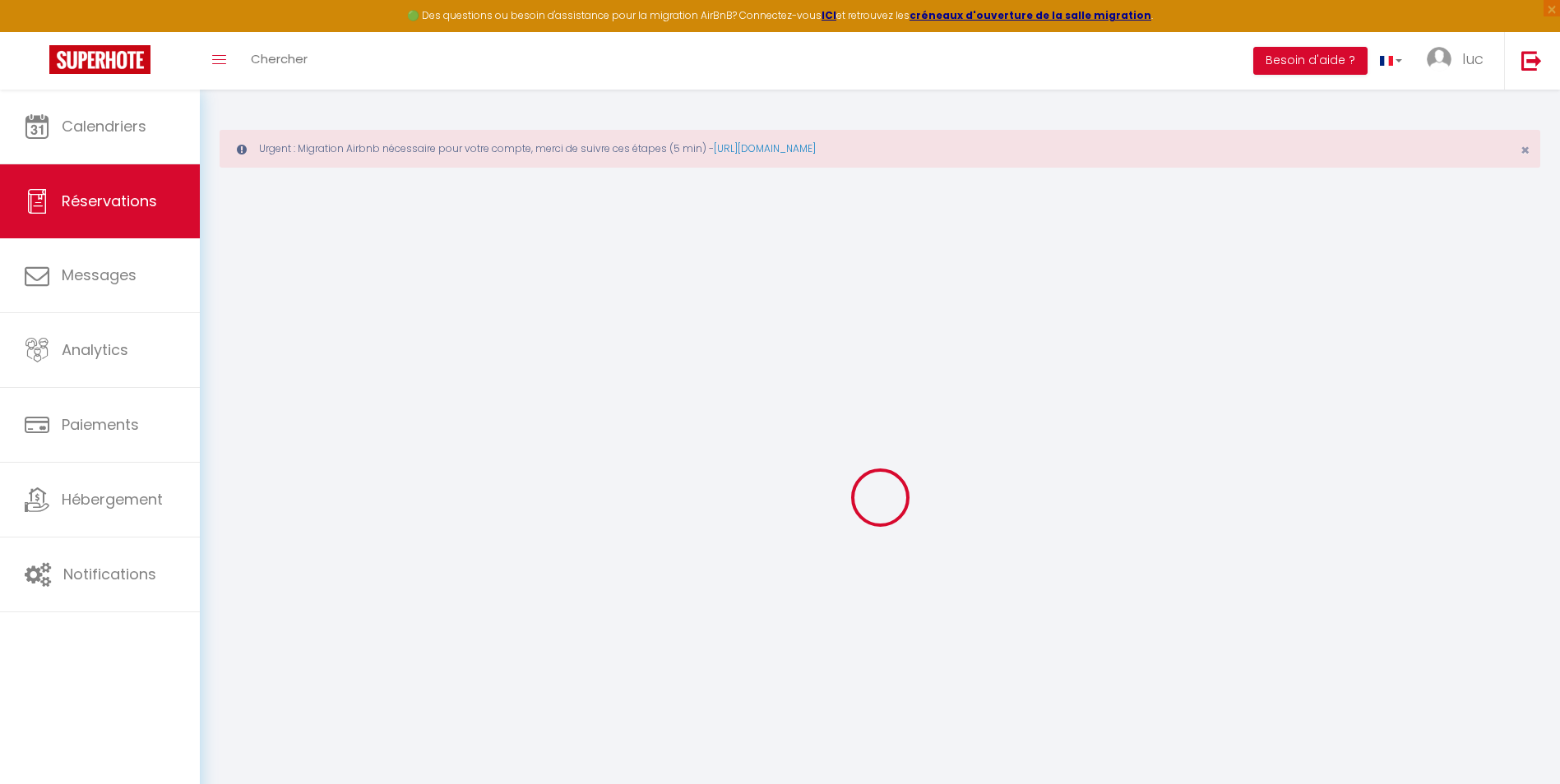
select select
select select "15"
checkbox input "false"
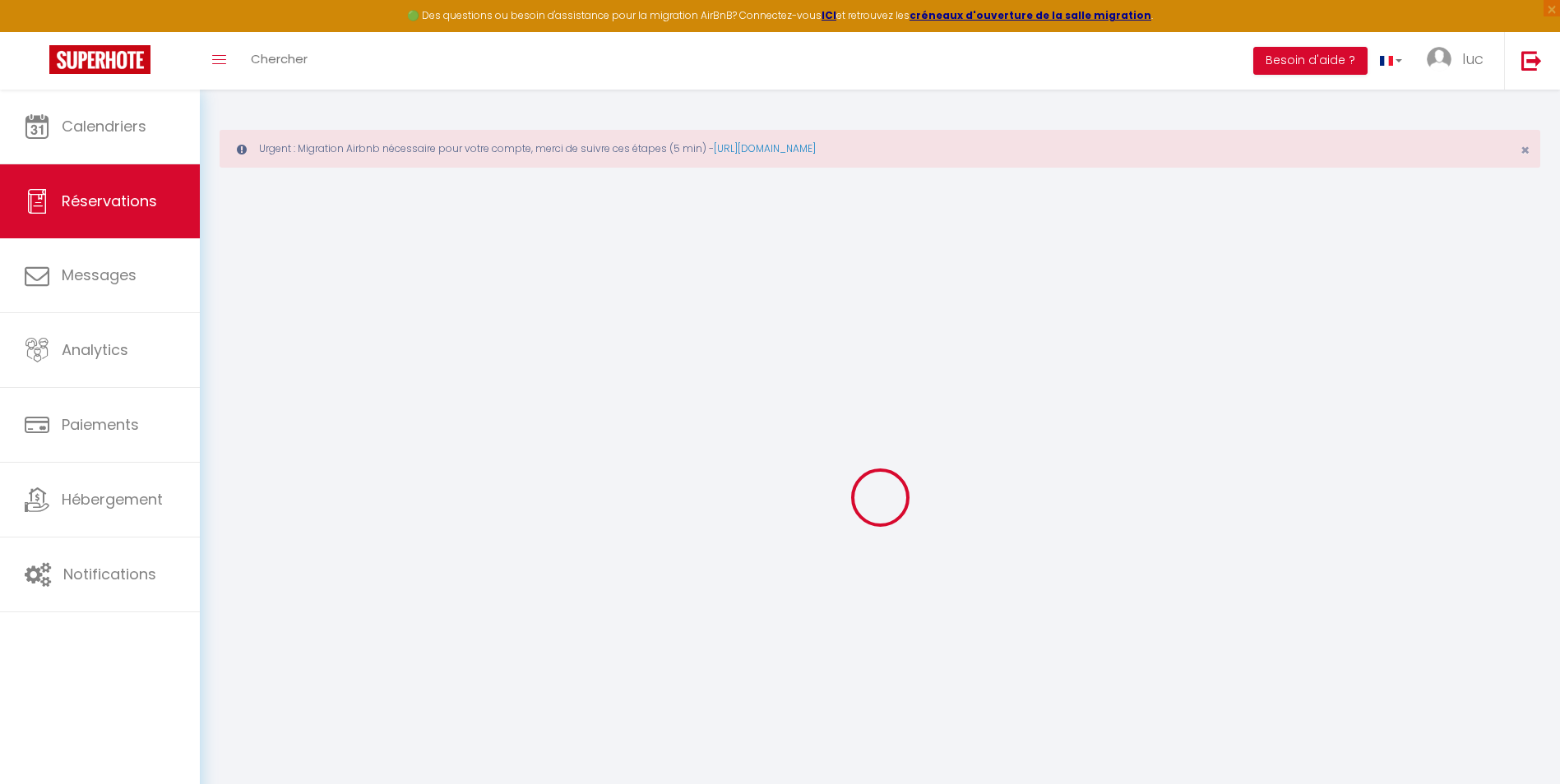
select select
checkbox input "false"
select select
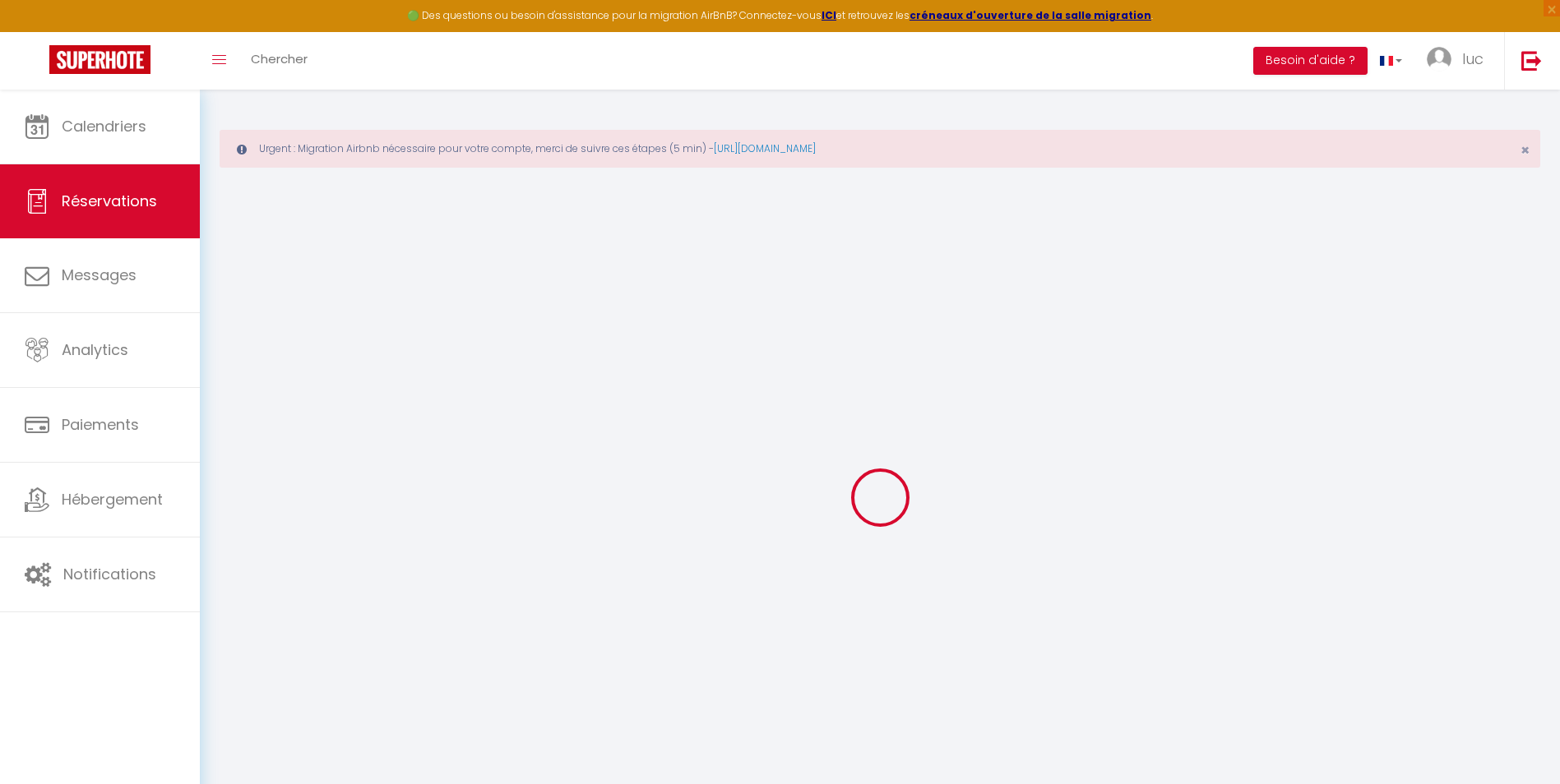
select select
checkbox input "false"
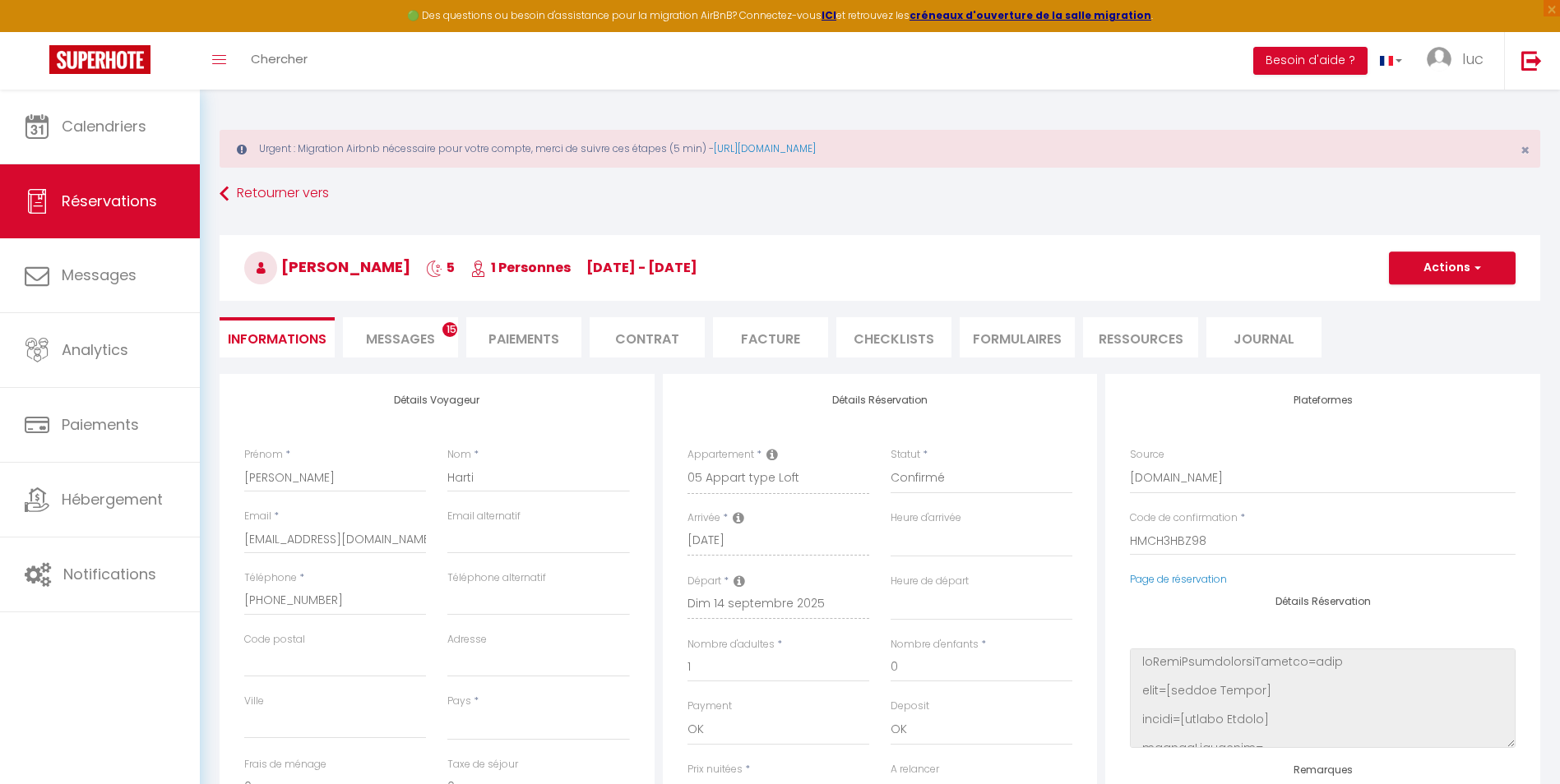
select select
checkbox input "false"
select select
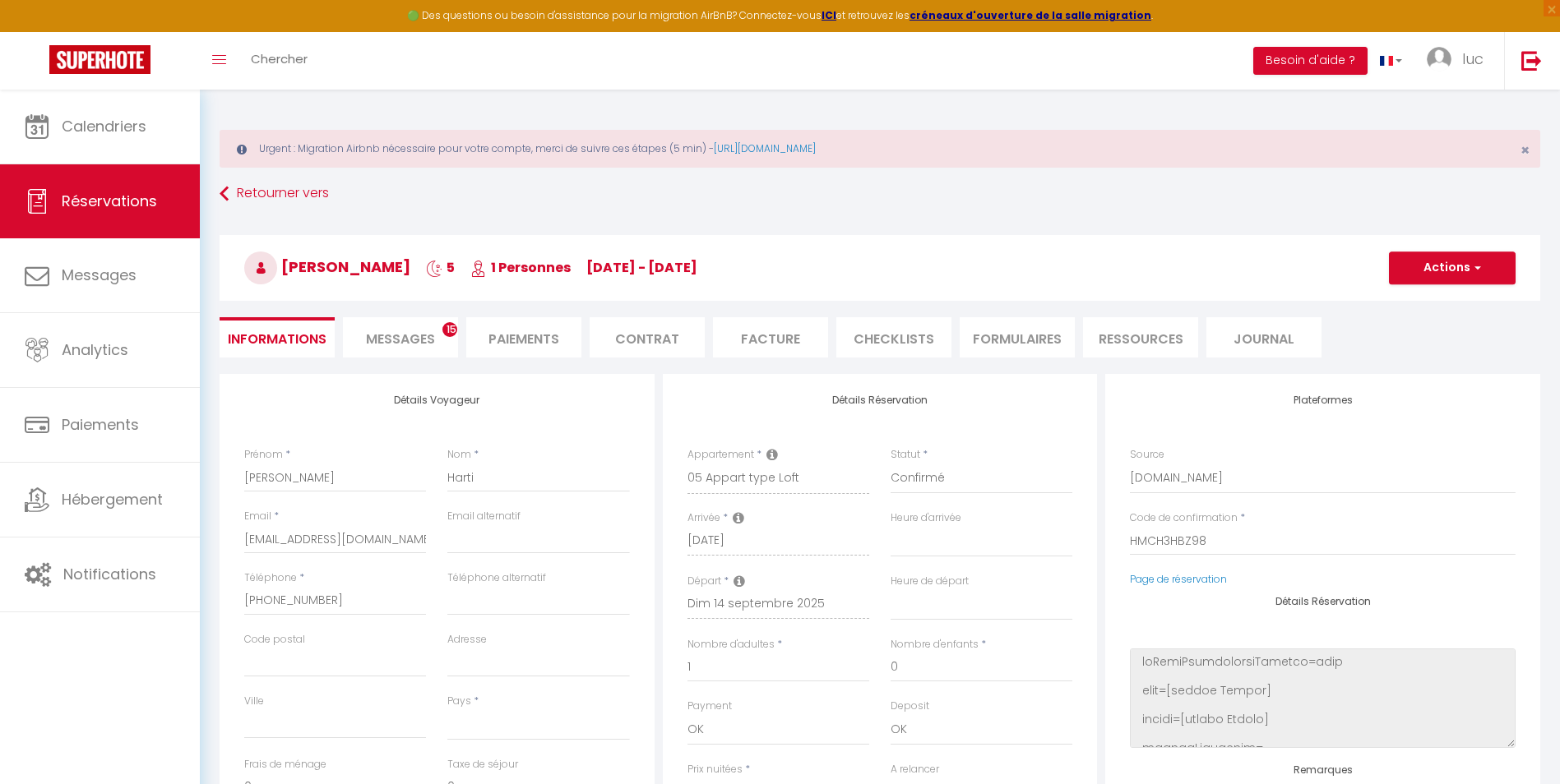
type input "69"
type input "8.25"
select select
checkbox input "false"
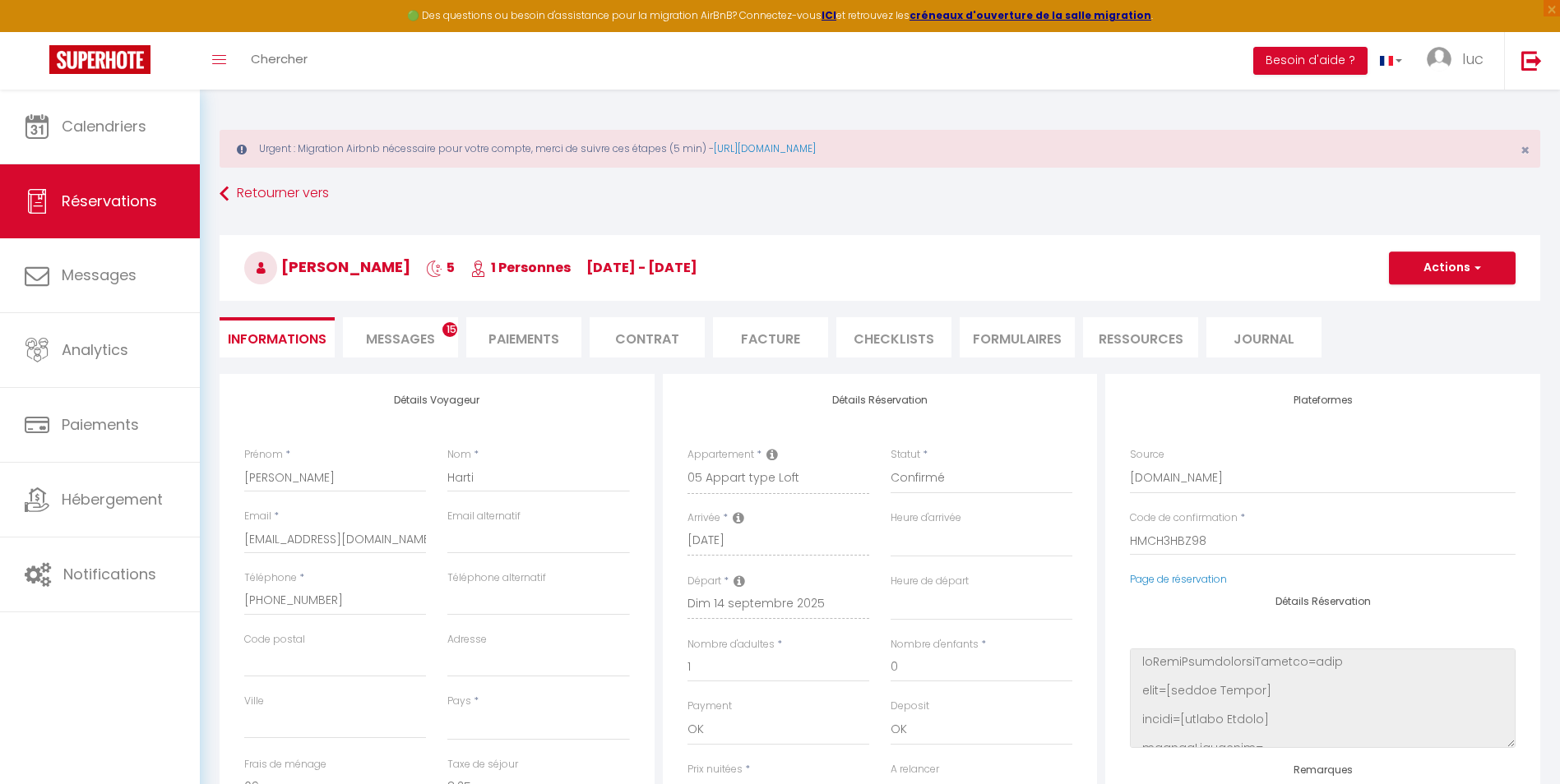
select select
checkbox input "false"
select select
click at [442, 338] on li "Messages 15" at bounding box center [400, 337] width 115 height 40
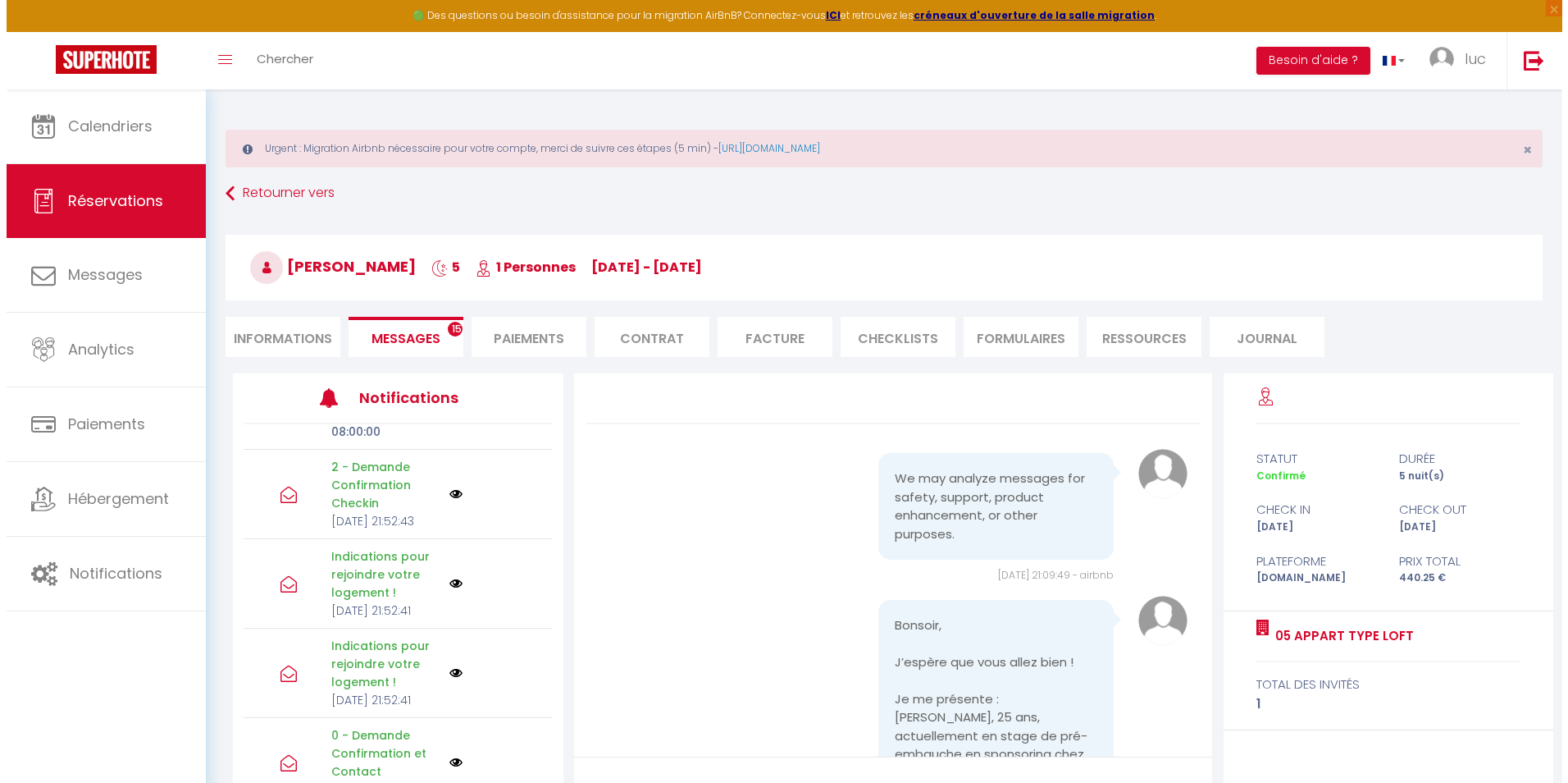
scroll to position [226, 0]
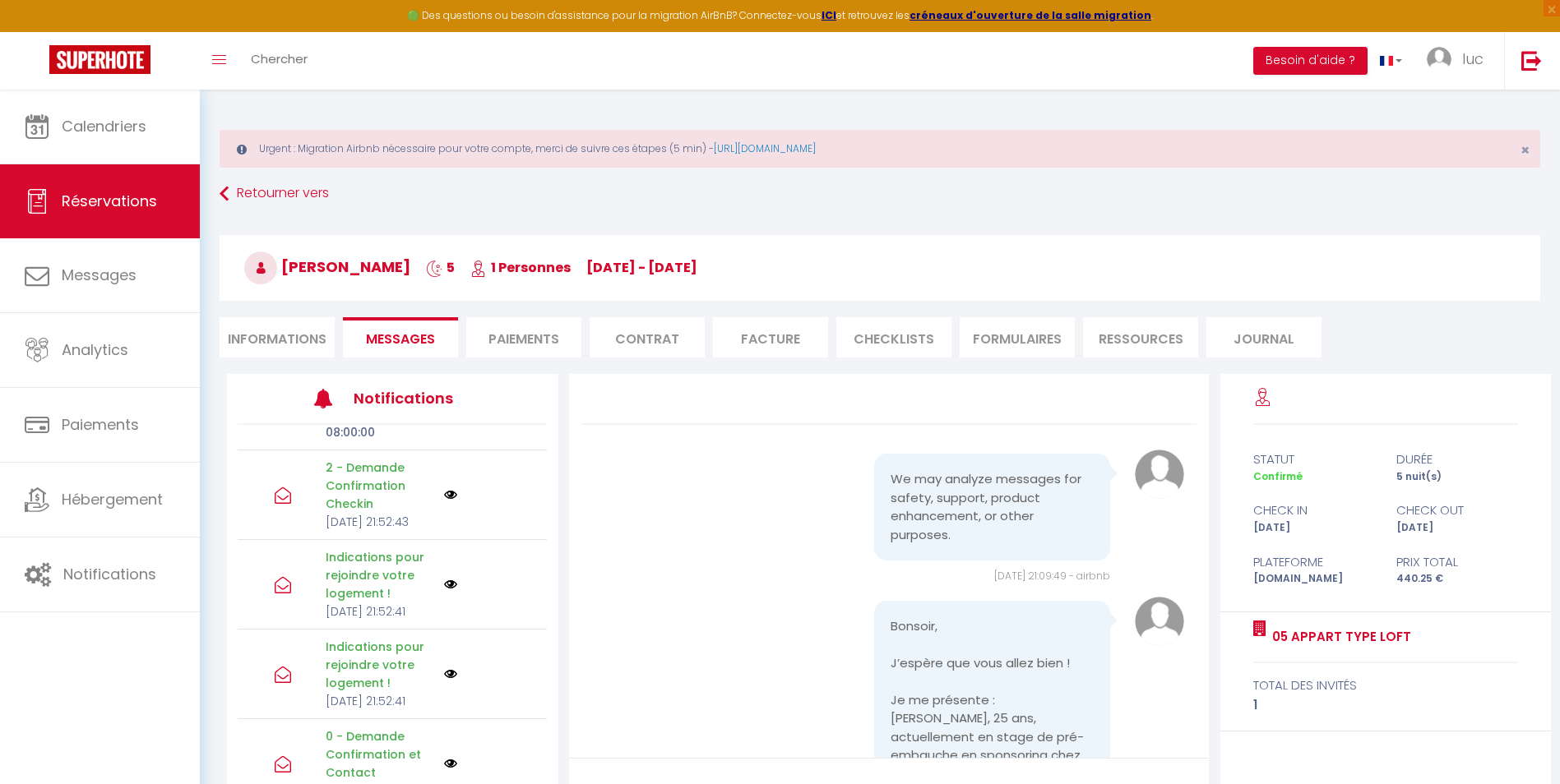
click at [444, 667] on img at bounding box center [450, 673] width 13 height 13
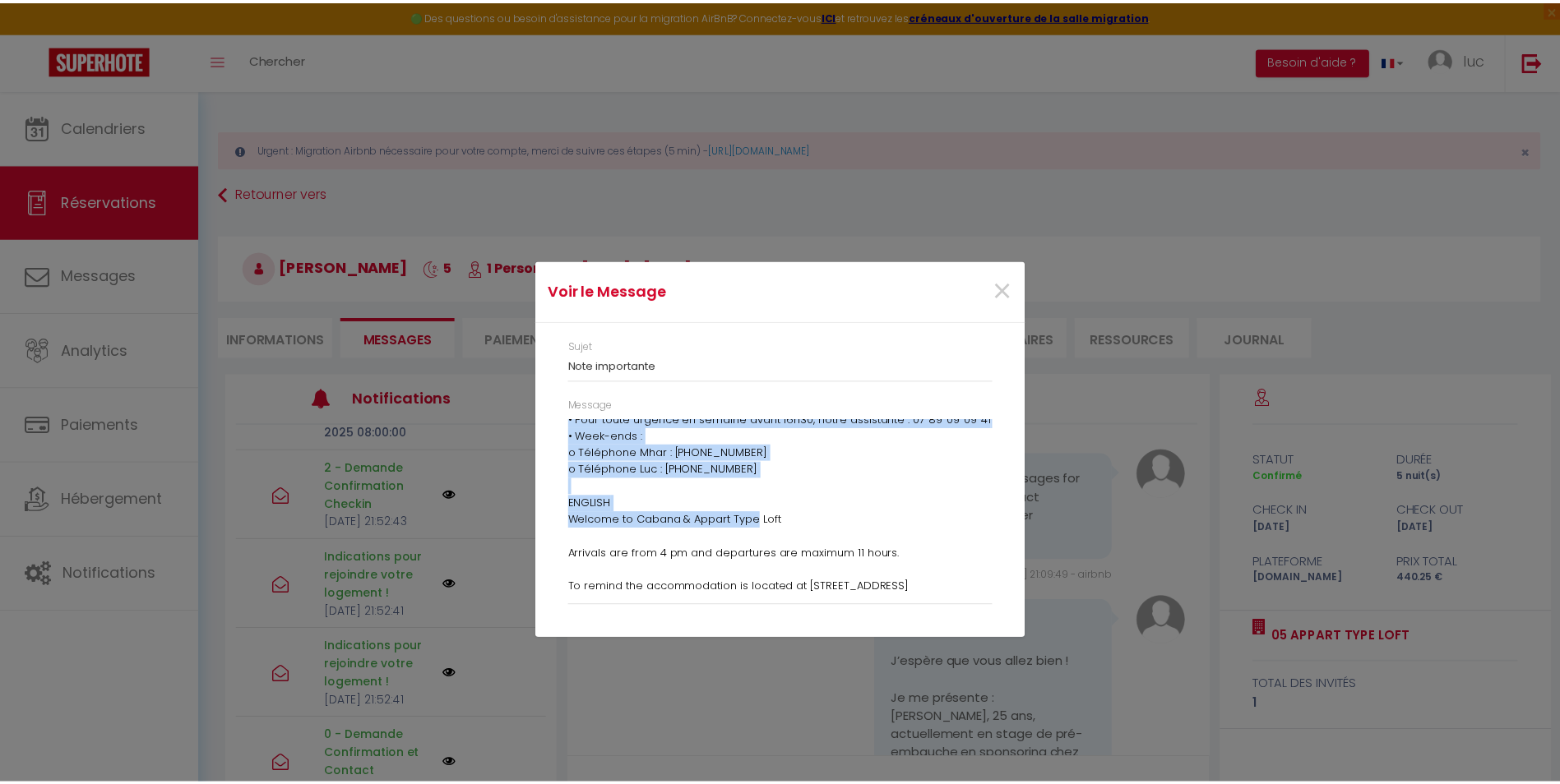
scroll to position [1233, 0]
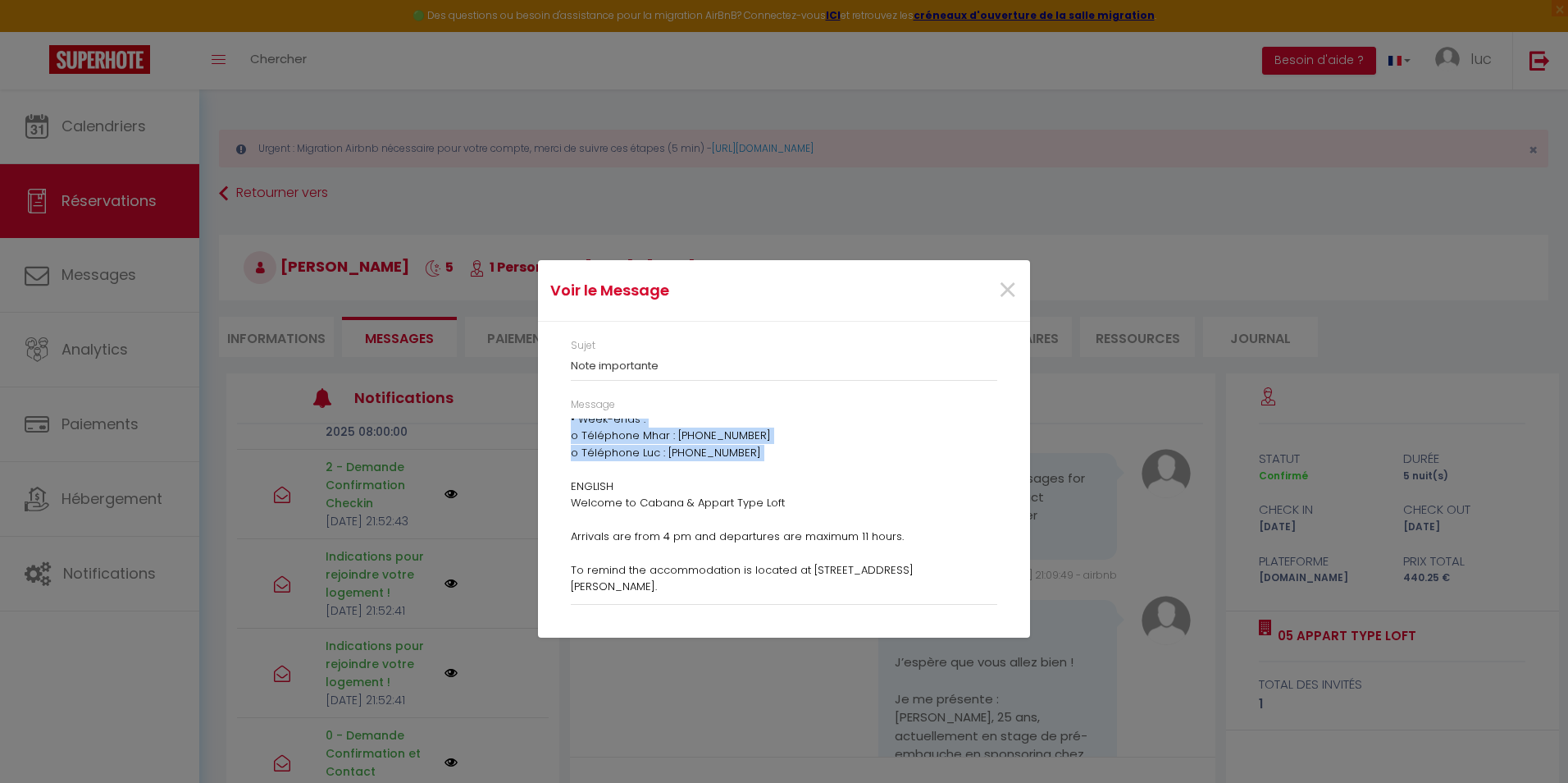
drag, startPoint x: 570, startPoint y: 429, endPoint x: 629, endPoint y: 491, distance: 85.6
click at [629, 491] on p "Bienvenue à Cabana & Appart Type Loft Les arrivées se font à partir de 16 heure…" at bounding box center [784, 452] width 426 height 2531
copy p "Loremipsu d Sitame & Consec Adip Elit Sed doeiusmo te inci u labore et 62 dolor…"
click at [1007, 290] on span "×" at bounding box center [1008, 290] width 21 height 49
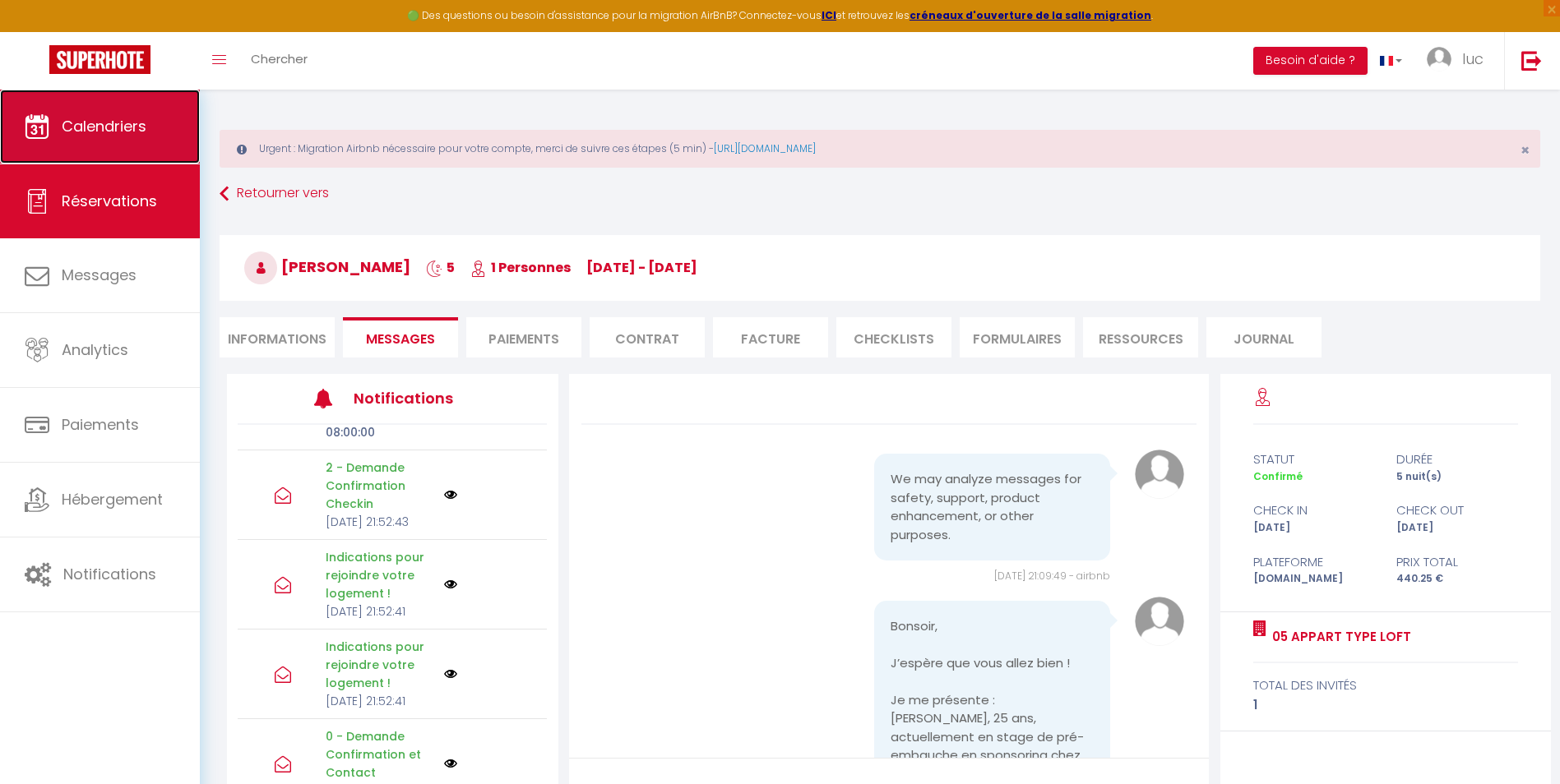
click at [137, 138] on link "Calendriers" at bounding box center [100, 127] width 200 height 74
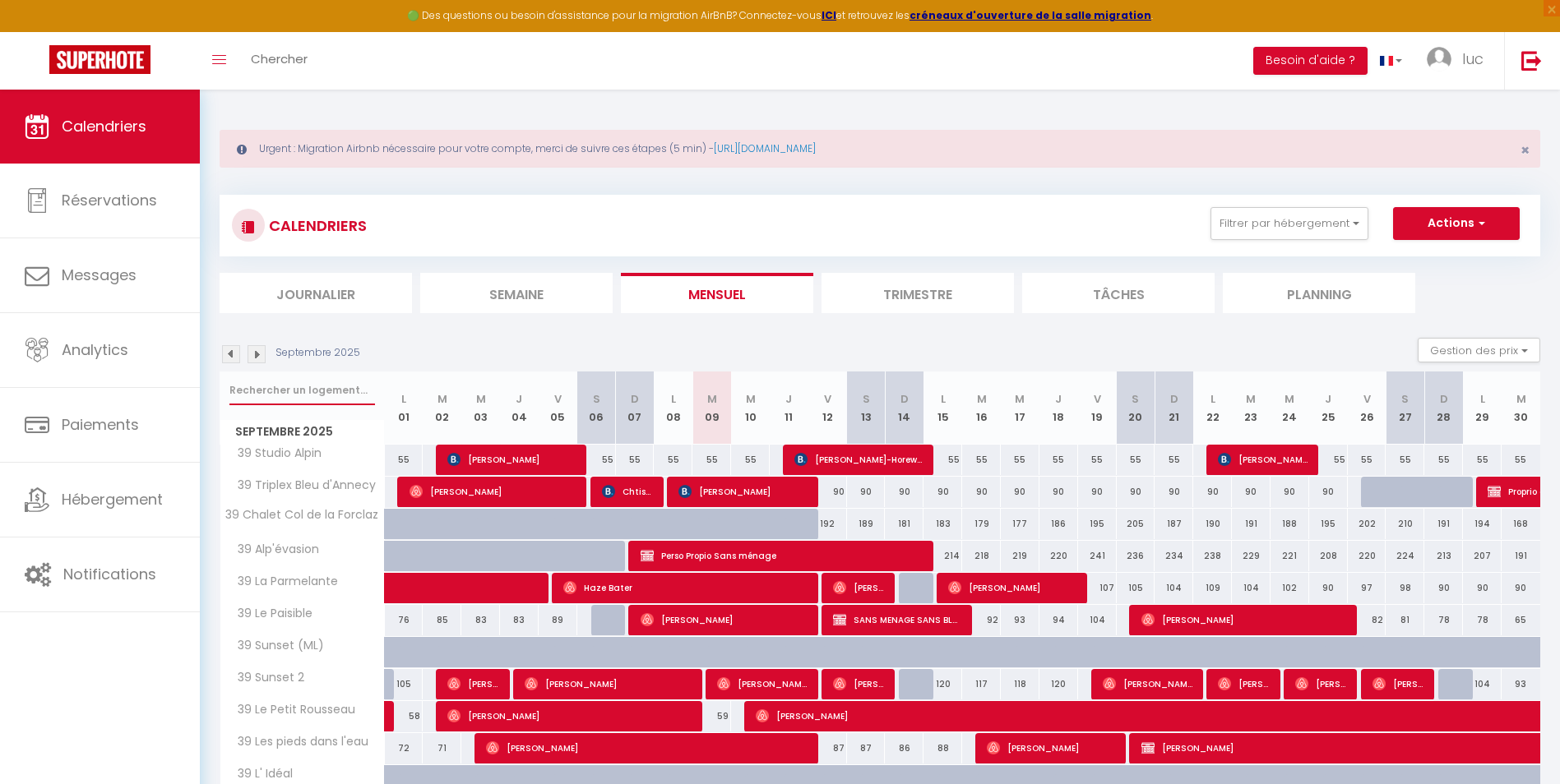
click at [287, 383] on input "text" at bounding box center [302, 391] width 146 height 30
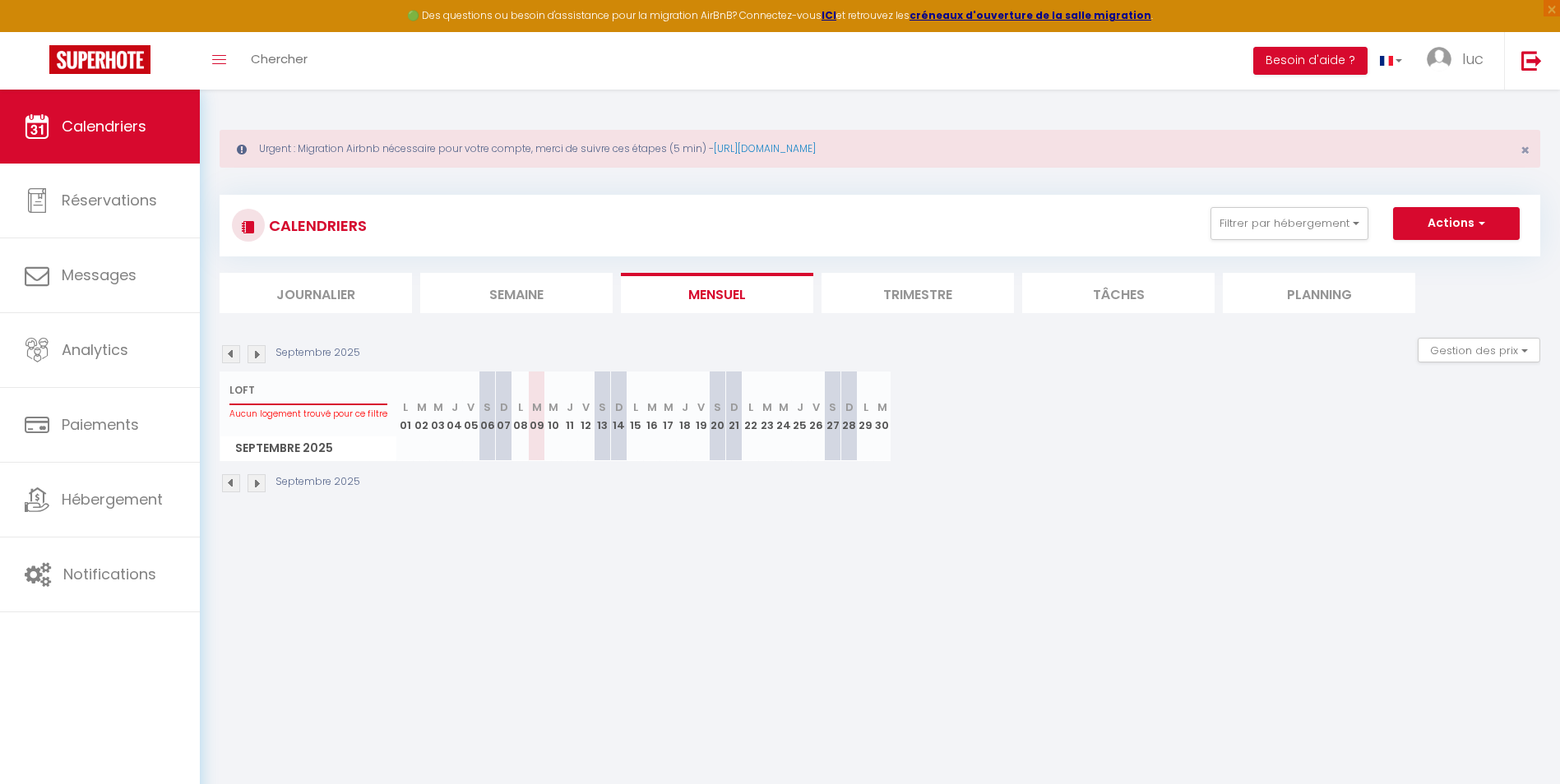
type input "LOFT"
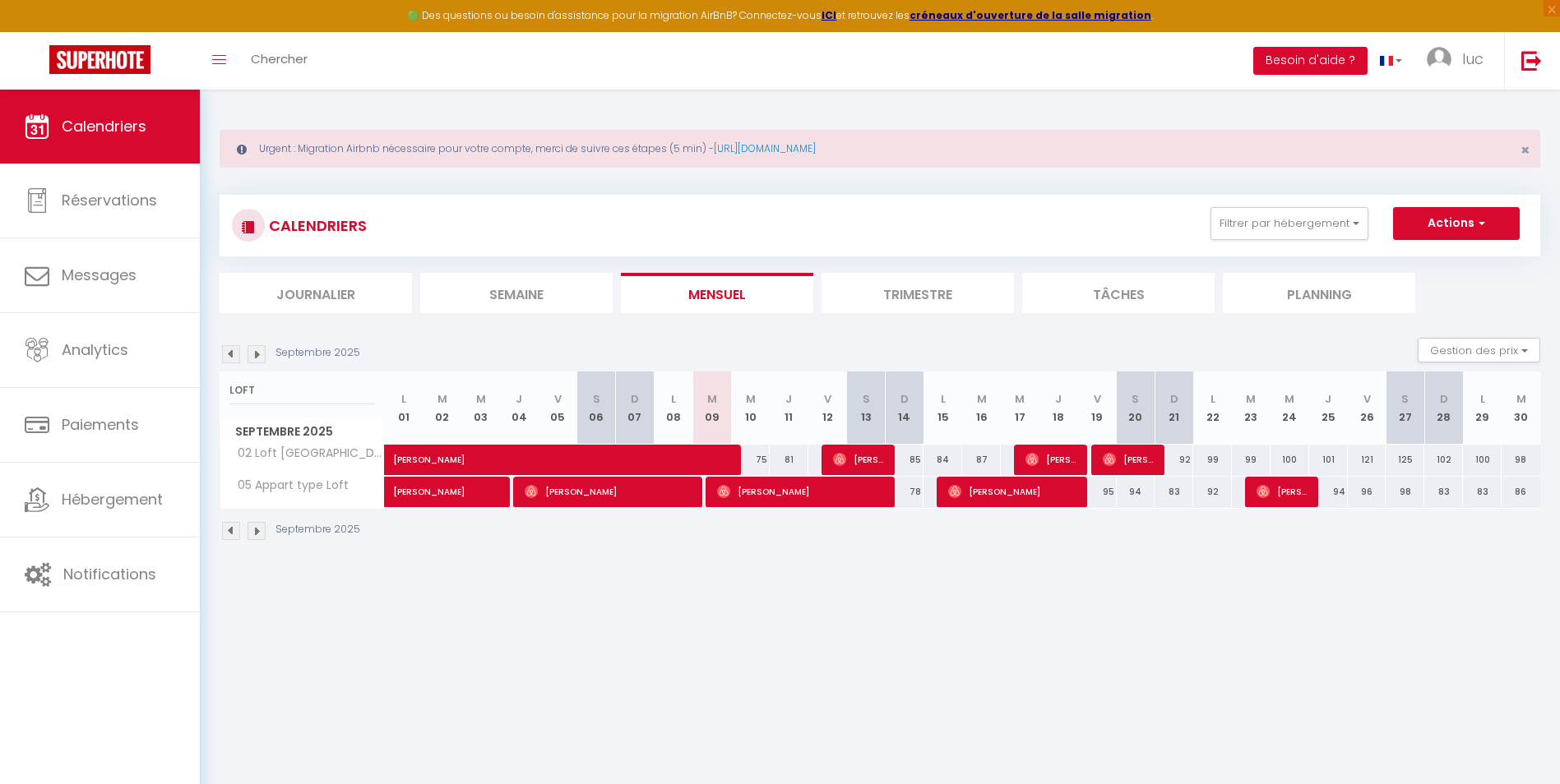
click at [1295, 713] on body "🟢 Des questions ou besoin d'assistance pour la migration AirBnB? Connectez-vous…" at bounding box center [780, 482] width 1560 height 784
